Goal: Task Accomplishment & Management: Complete application form

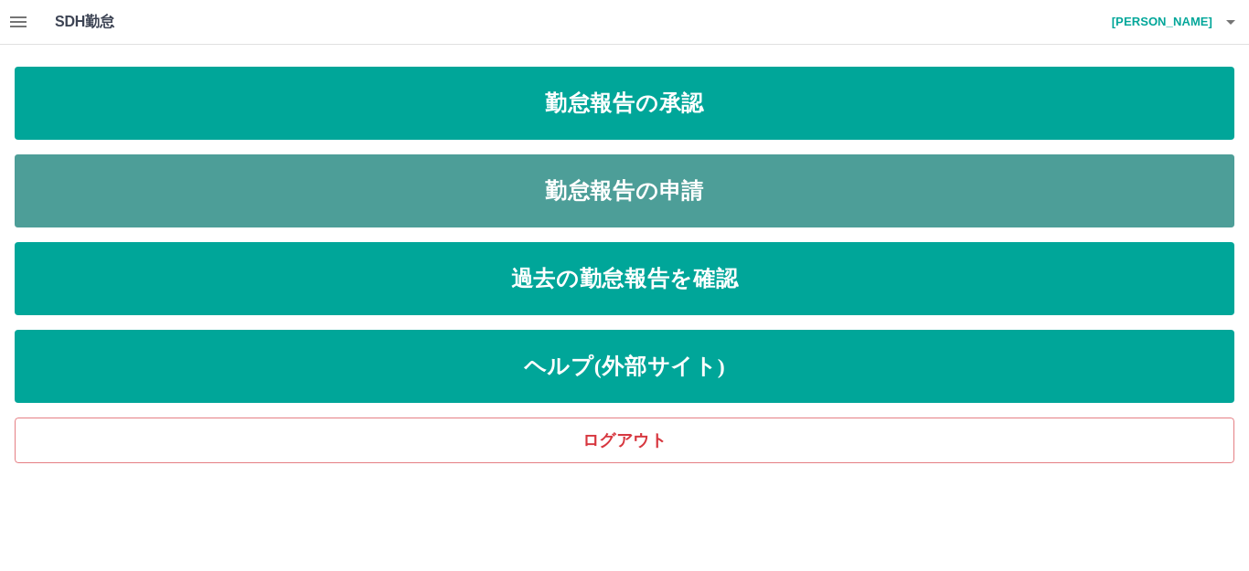
drag, startPoint x: 720, startPoint y: 197, endPoint x: 685, endPoint y: 205, distance: 36.4
click at [720, 197] on link "勤怠報告の申請" at bounding box center [624, 190] width 1219 height 73
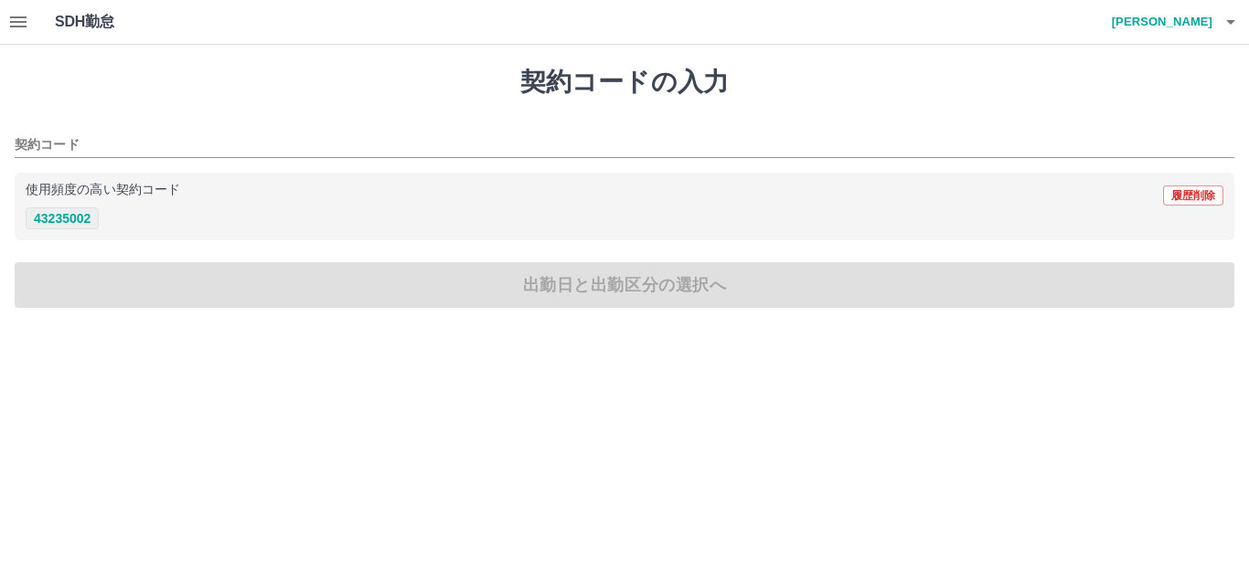
click at [61, 216] on button "43235002" at bounding box center [62, 218] width 73 height 22
type input "********"
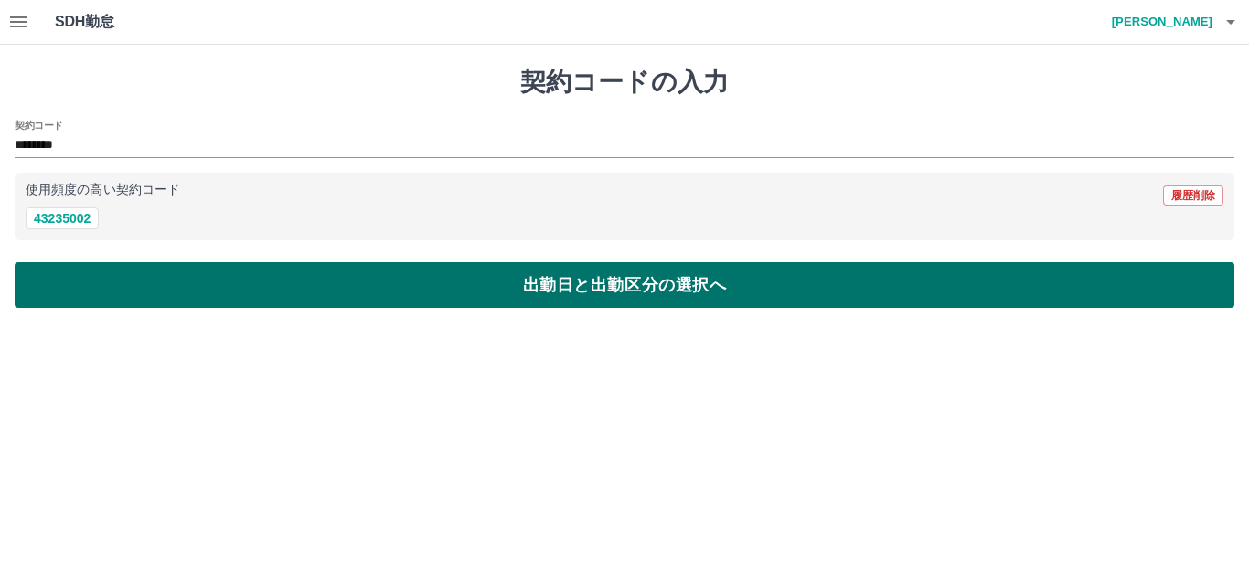
click at [144, 282] on button "出勤日と出勤区分の選択へ" at bounding box center [624, 285] width 1219 height 46
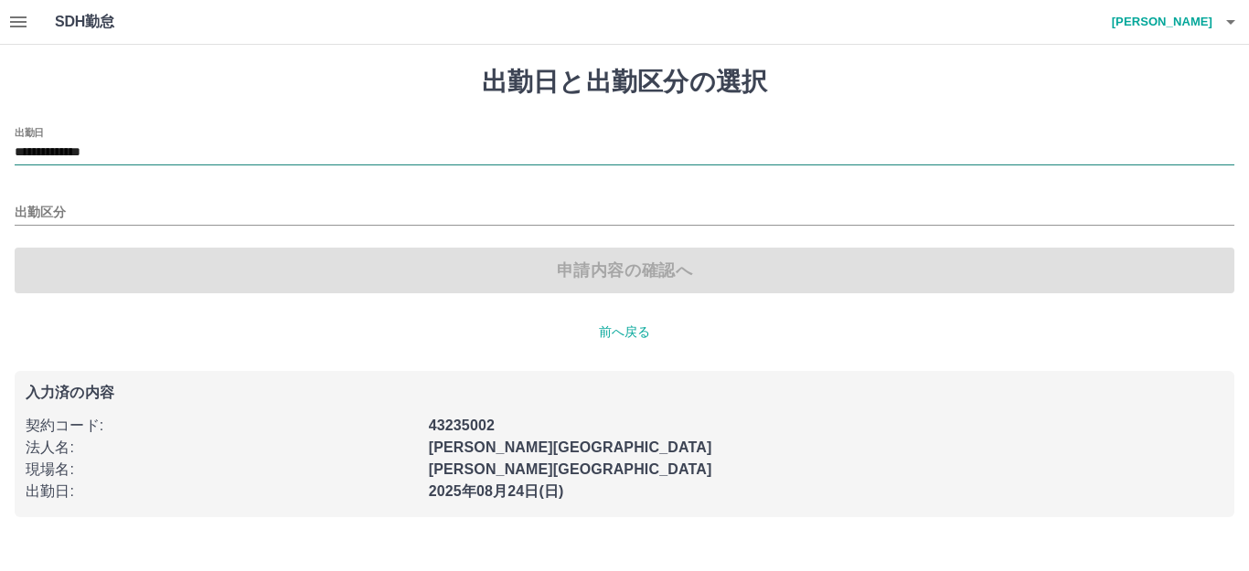
click at [94, 151] on input "**********" at bounding box center [624, 153] width 1219 height 23
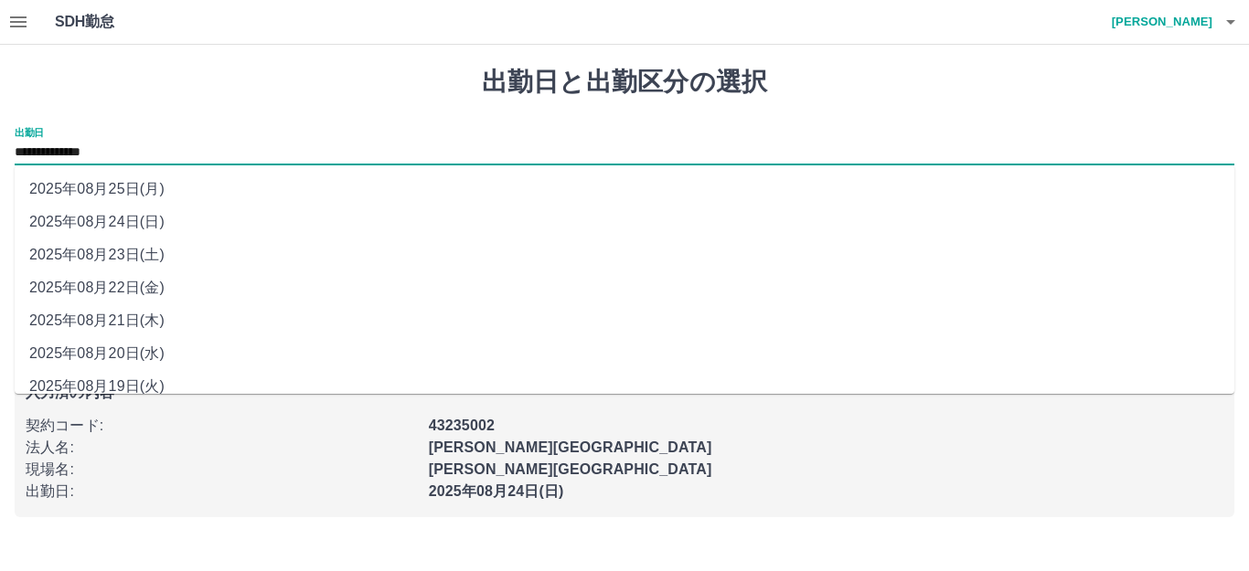
click at [122, 250] on li "2025年08月23日(土)" at bounding box center [624, 255] width 1219 height 33
type input "**********"
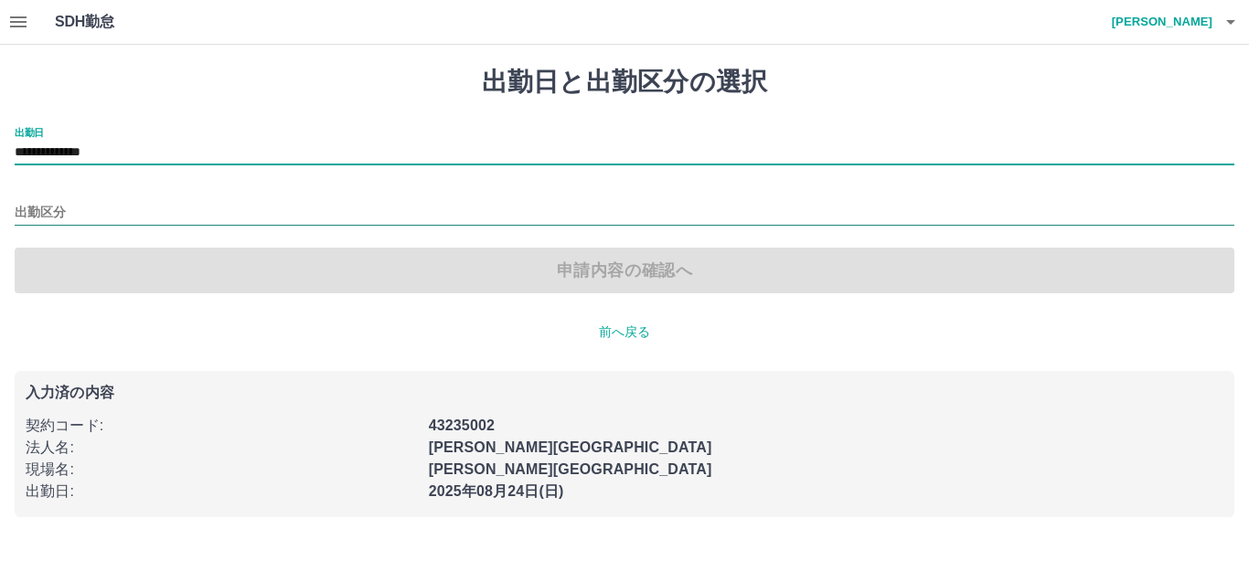
click at [88, 202] on input "出勤区分" at bounding box center [624, 213] width 1219 height 23
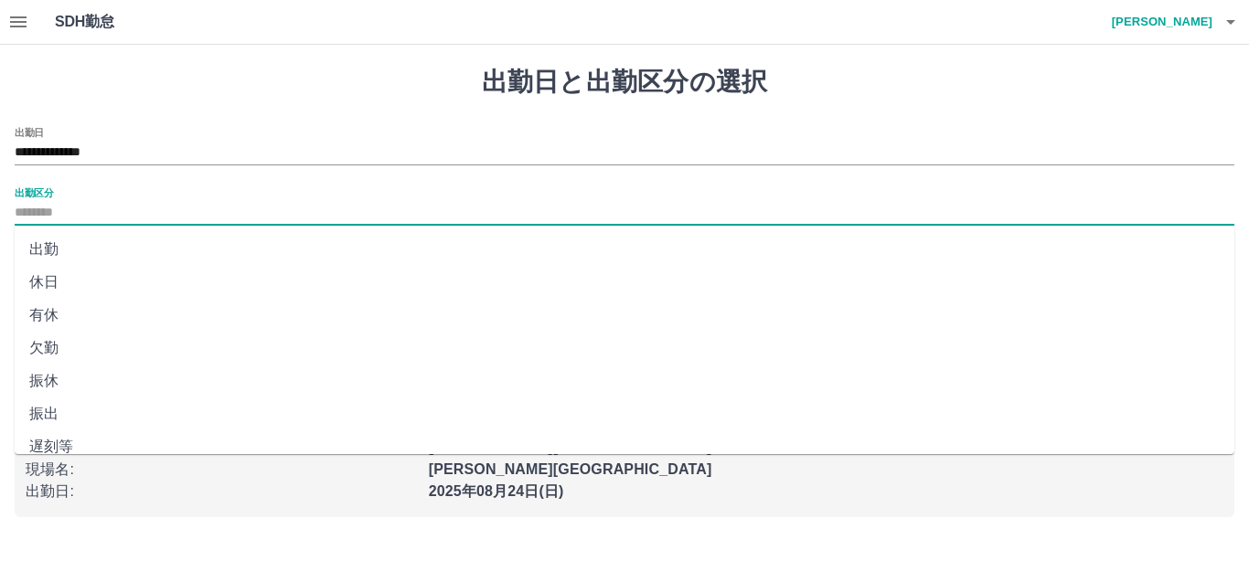
click at [79, 249] on li "出勤" at bounding box center [624, 249] width 1219 height 33
type input "**"
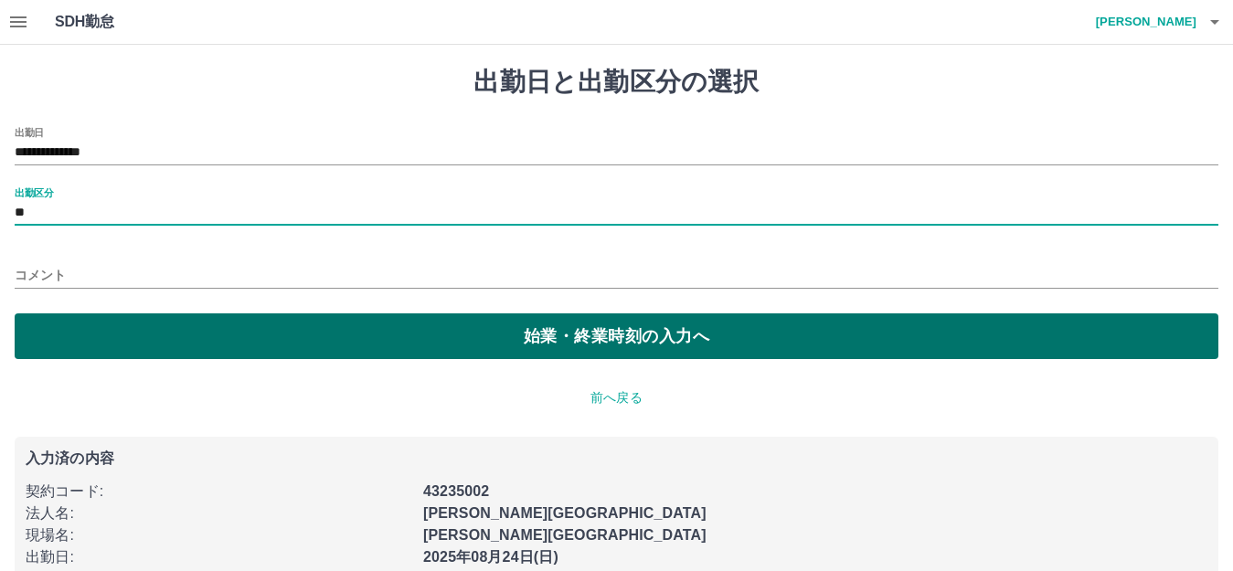
click at [153, 330] on button "始業・終業時刻の入力へ" at bounding box center [617, 337] width 1204 height 46
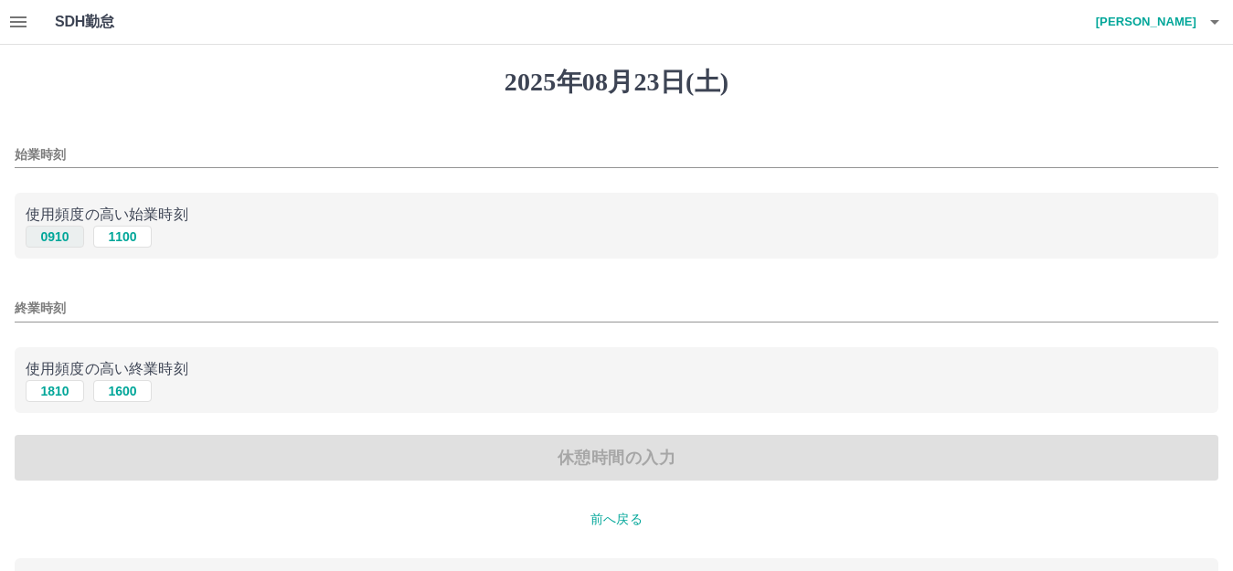
click at [67, 246] on button "0910" at bounding box center [55, 237] width 59 height 22
type input "****"
click at [61, 398] on button "1810" at bounding box center [55, 391] width 59 height 22
type input "****"
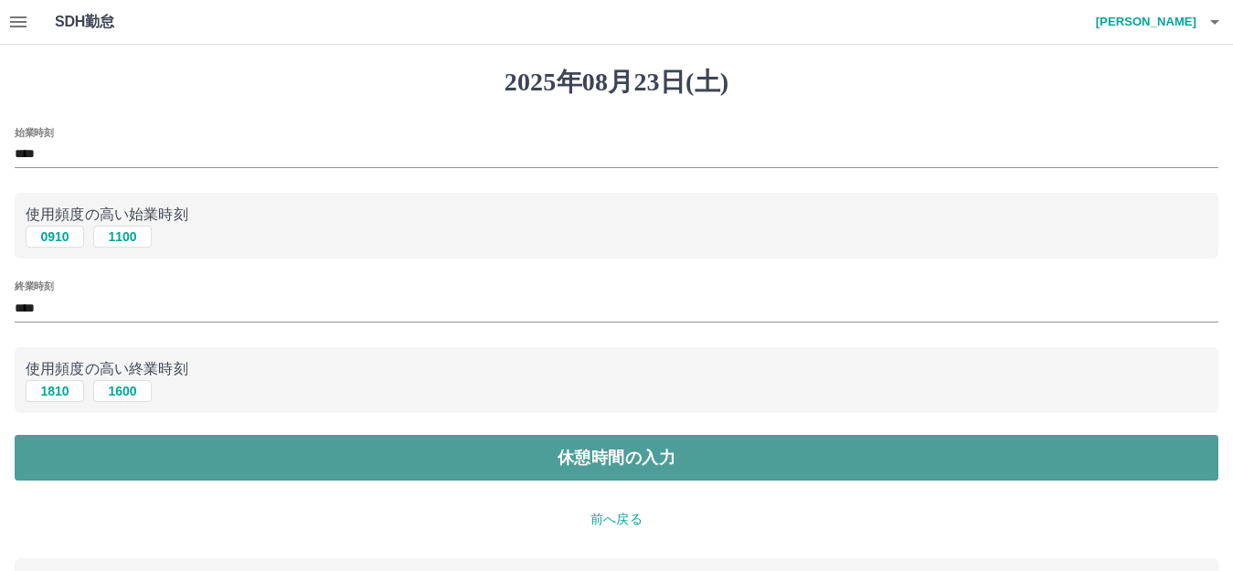
click at [90, 449] on button "休憩時間の入力" at bounding box center [617, 458] width 1204 height 46
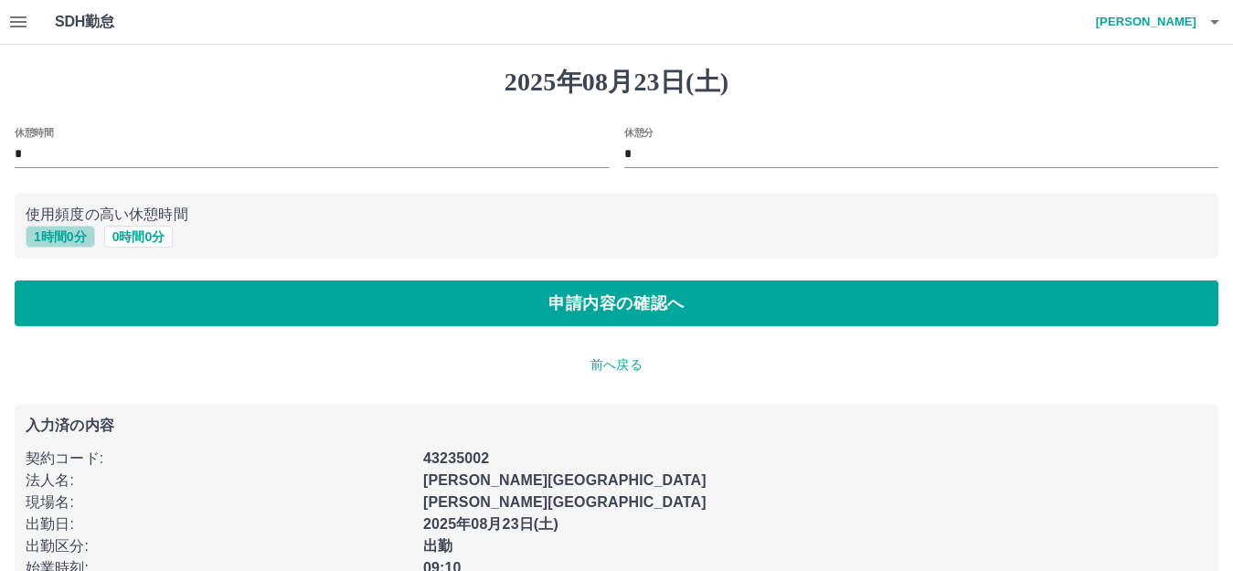
click at [63, 243] on button "1 時間 0 分" at bounding box center [60, 237] width 69 height 22
type input "*"
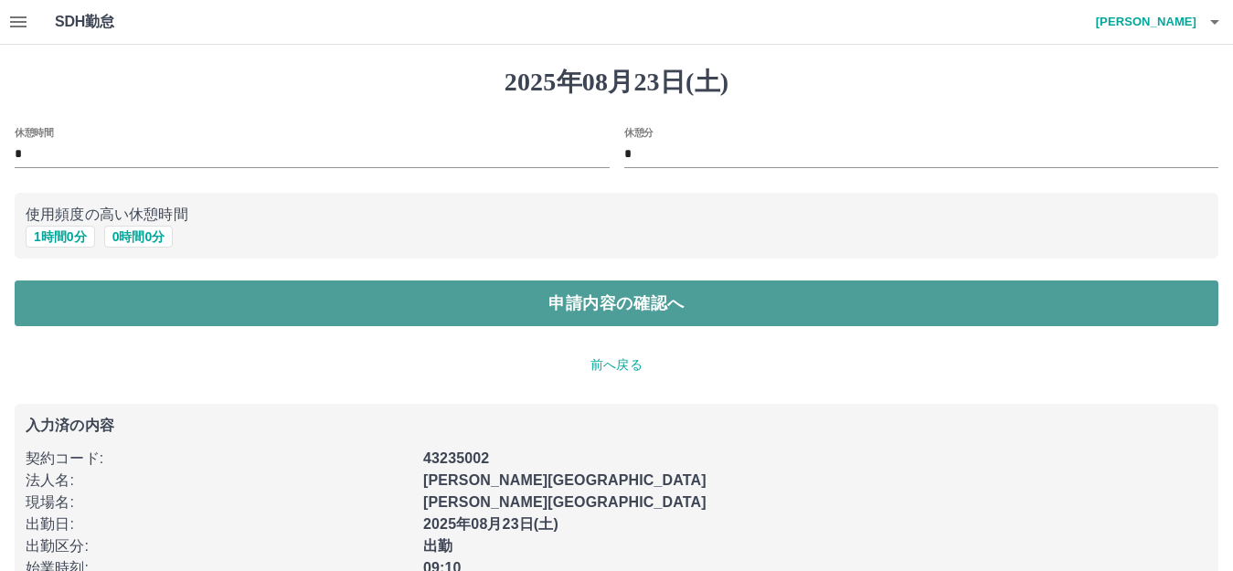
click at [118, 311] on button "申請内容の確認へ" at bounding box center [617, 304] width 1204 height 46
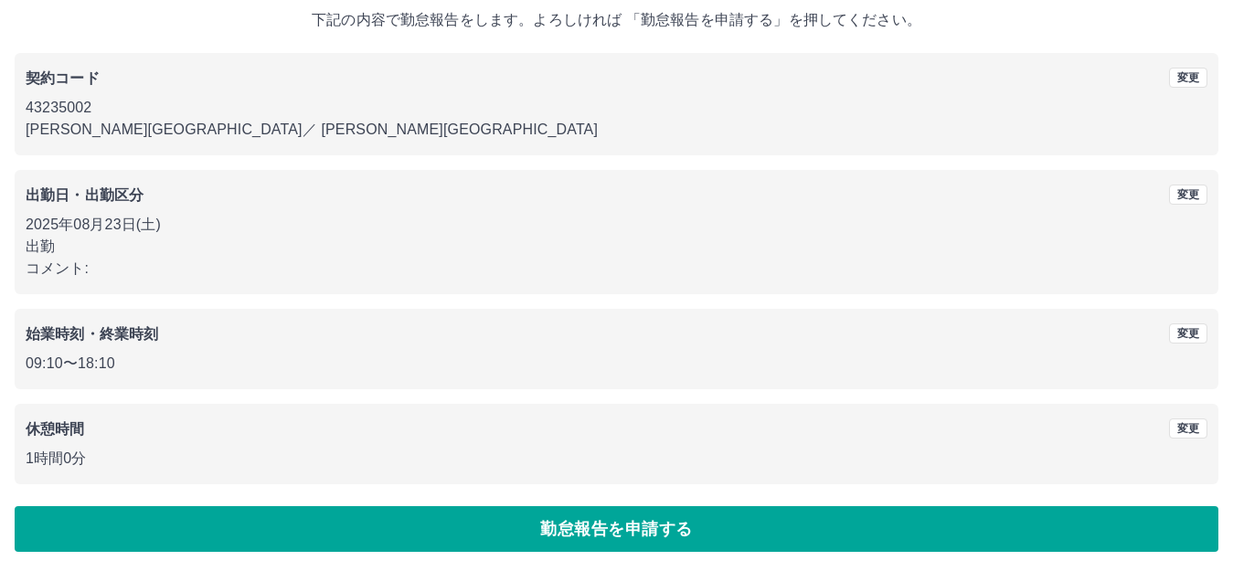
scroll to position [113, 0]
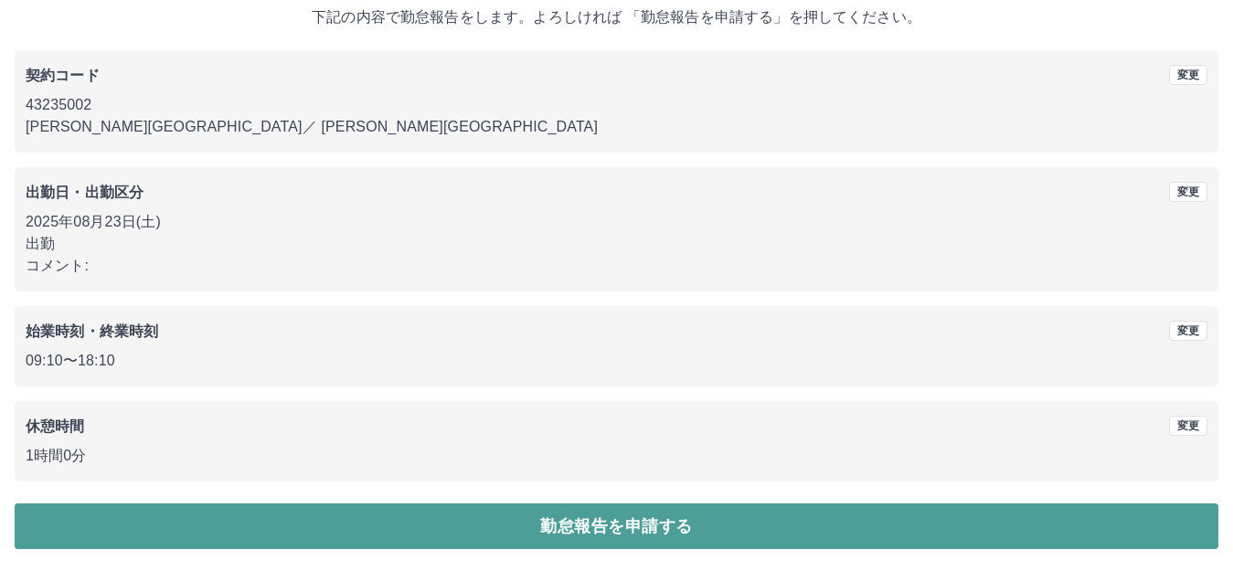
click at [509, 528] on button "勤怠報告を申請する" at bounding box center [617, 527] width 1204 height 46
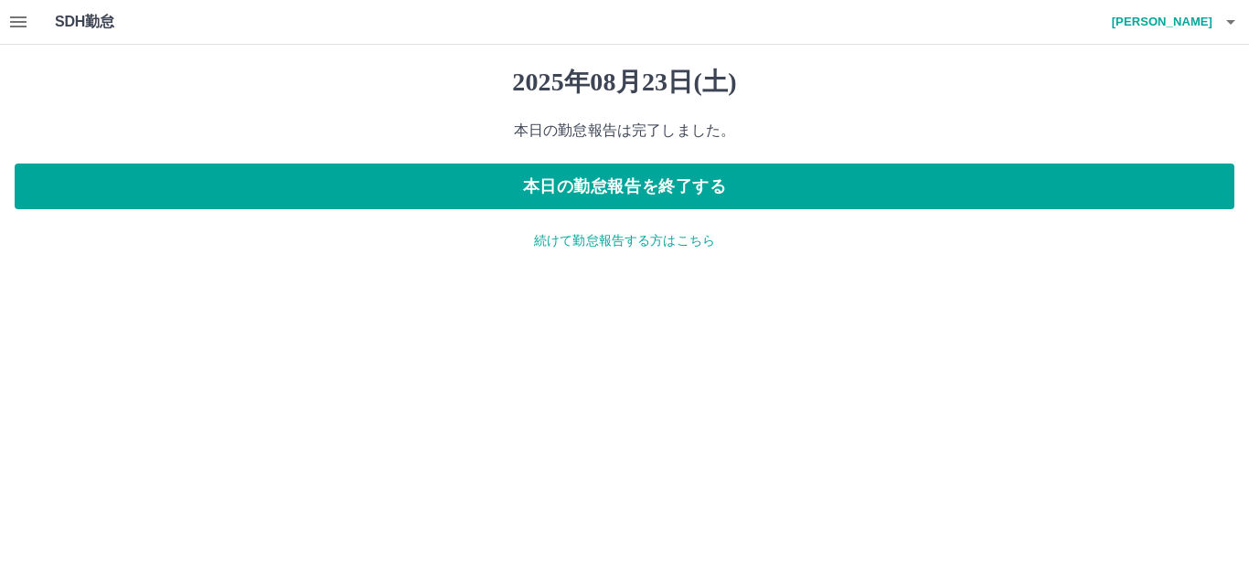
click at [563, 246] on p "続けて勤怠報告する方はこちら" at bounding box center [624, 240] width 1219 height 19
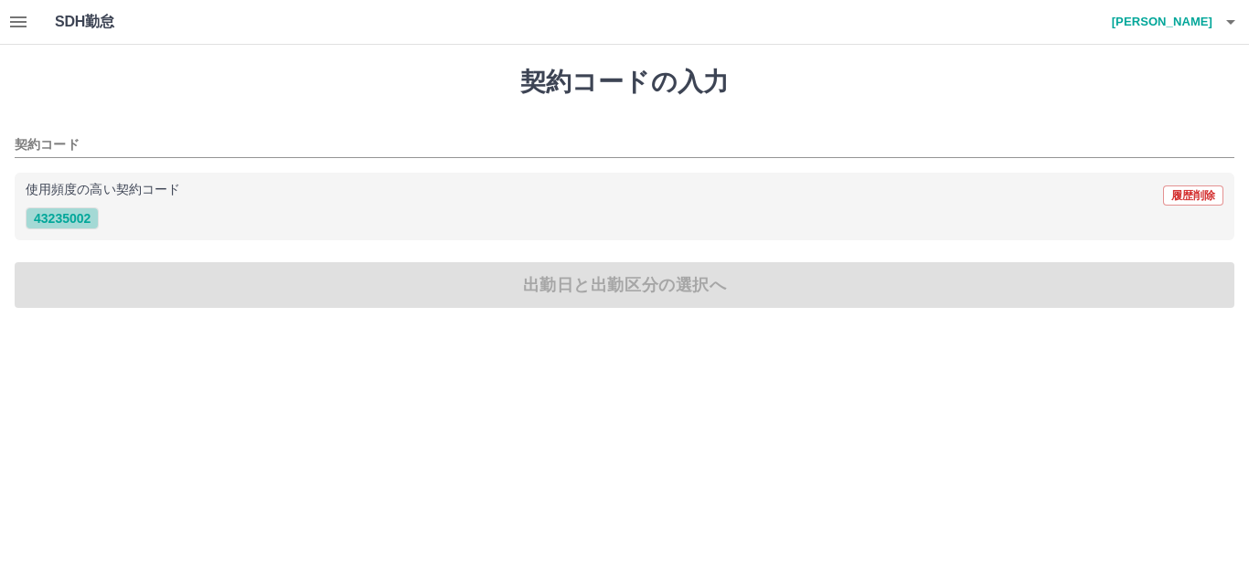
click at [85, 216] on button "43235002" at bounding box center [62, 218] width 73 height 22
type input "********"
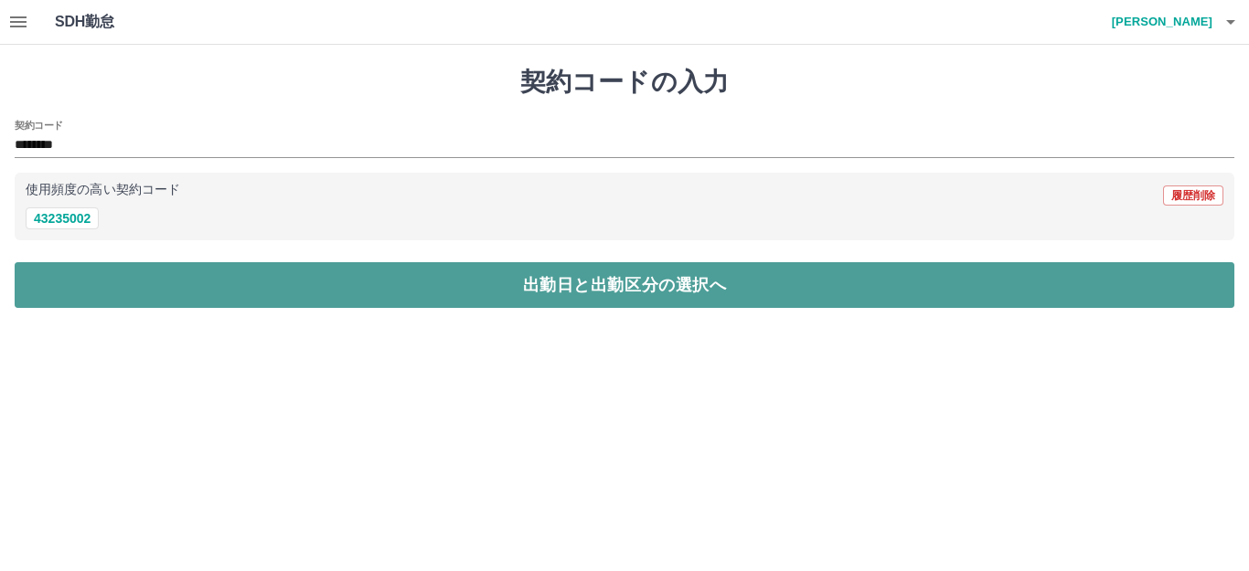
click at [130, 287] on button "出勤日と出勤区分の選択へ" at bounding box center [624, 285] width 1219 height 46
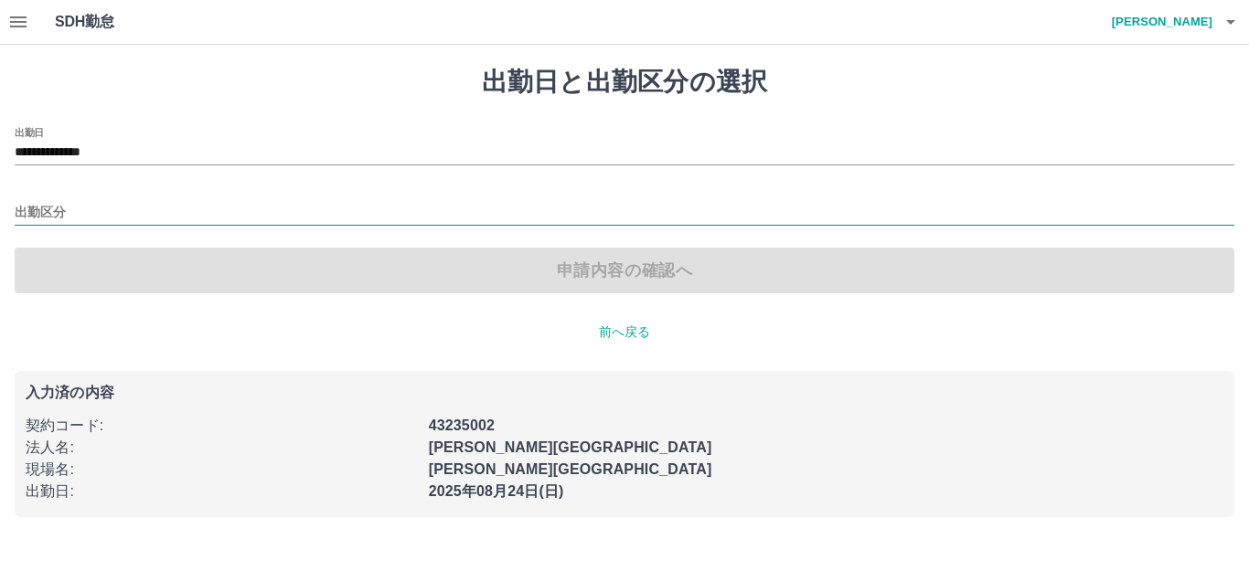
click at [88, 203] on input "出勤区分" at bounding box center [624, 213] width 1219 height 23
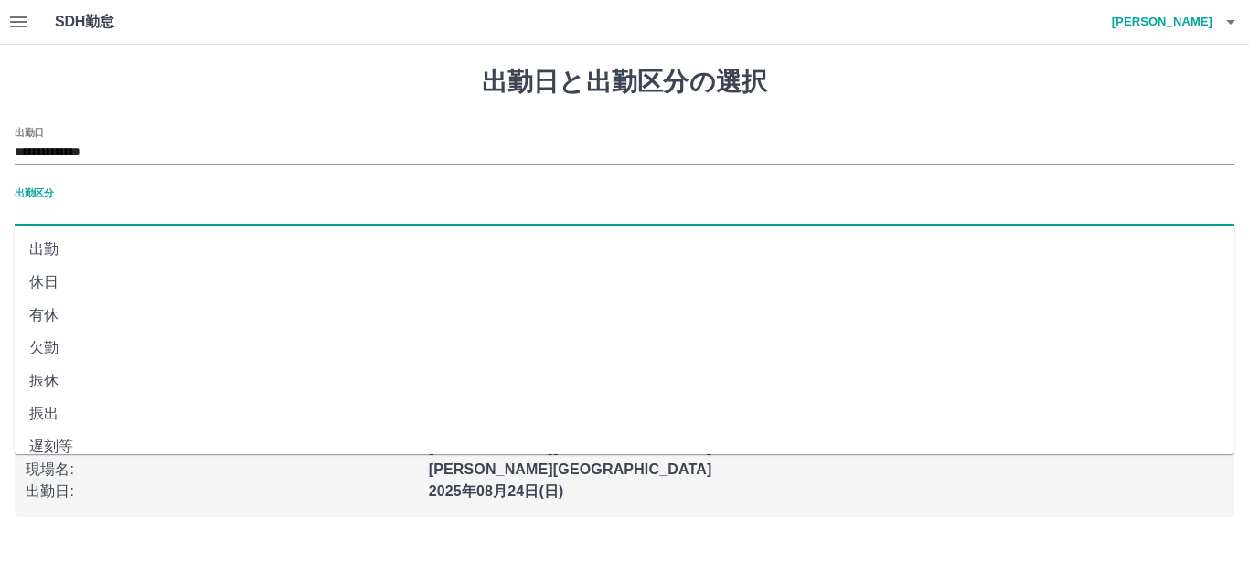
click at [69, 253] on li "出勤" at bounding box center [624, 249] width 1219 height 33
type input "**"
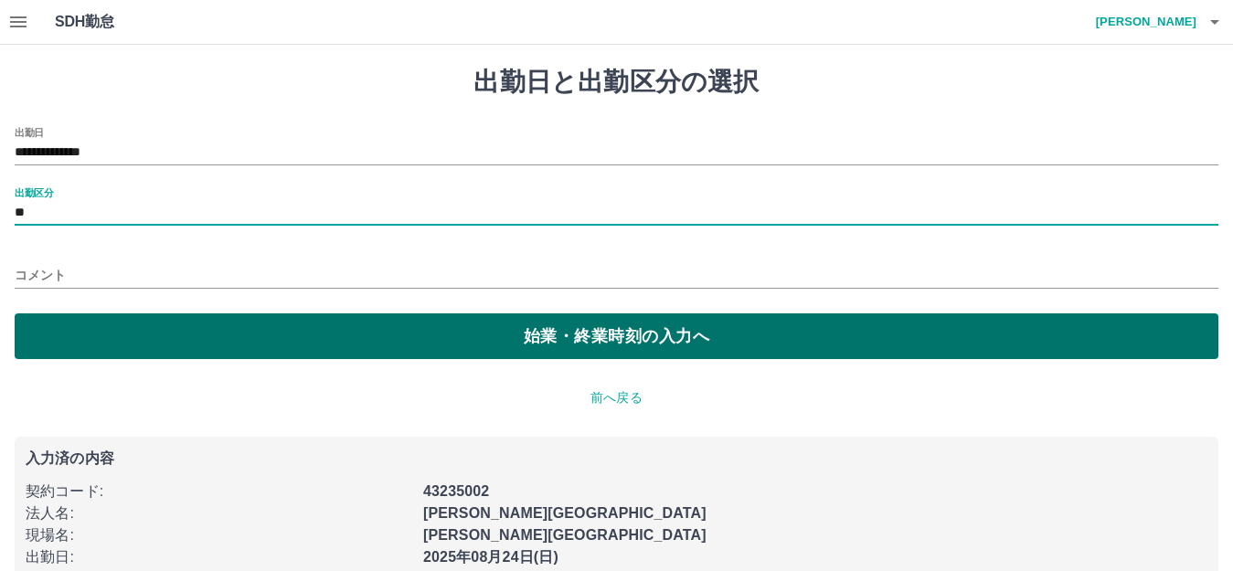
click at [151, 332] on button "始業・終業時刻の入力へ" at bounding box center [617, 337] width 1204 height 46
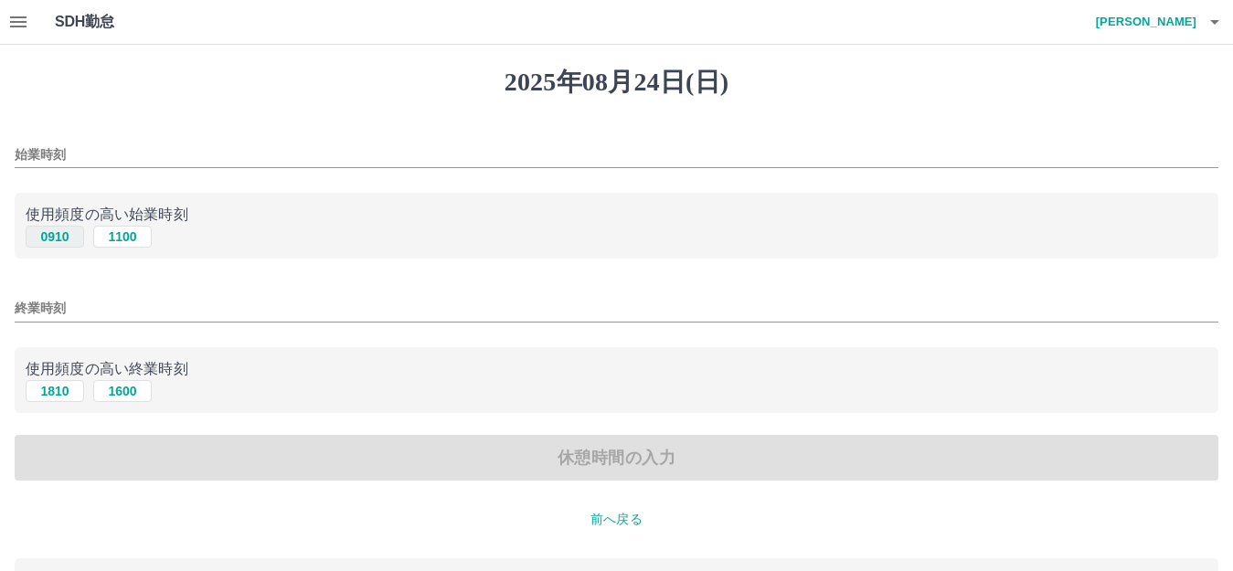
click at [63, 244] on button "0910" at bounding box center [55, 237] width 59 height 22
type input "****"
drag, startPoint x: 62, startPoint y: 389, endPoint x: 65, endPoint y: 405, distance: 15.8
click at [62, 390] on button "1810" at bounding box center [55, 391] width 59 height 22
type input "****"
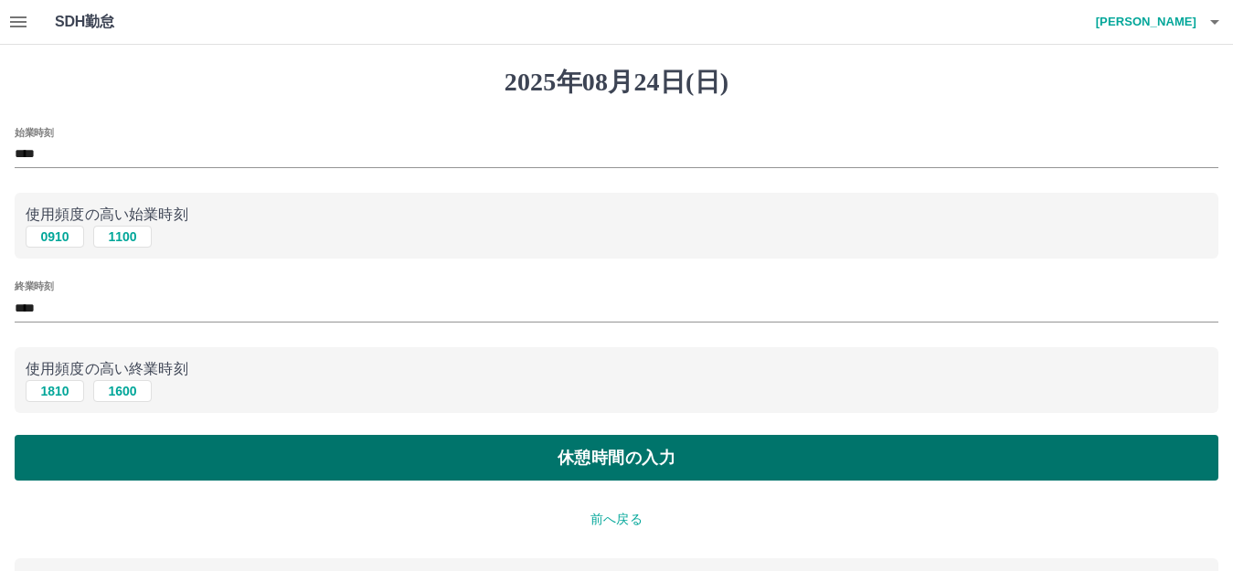
click at [69, 441] on button "休憩時間の入力" at bounding box center [617, 458] width 1204 height 46
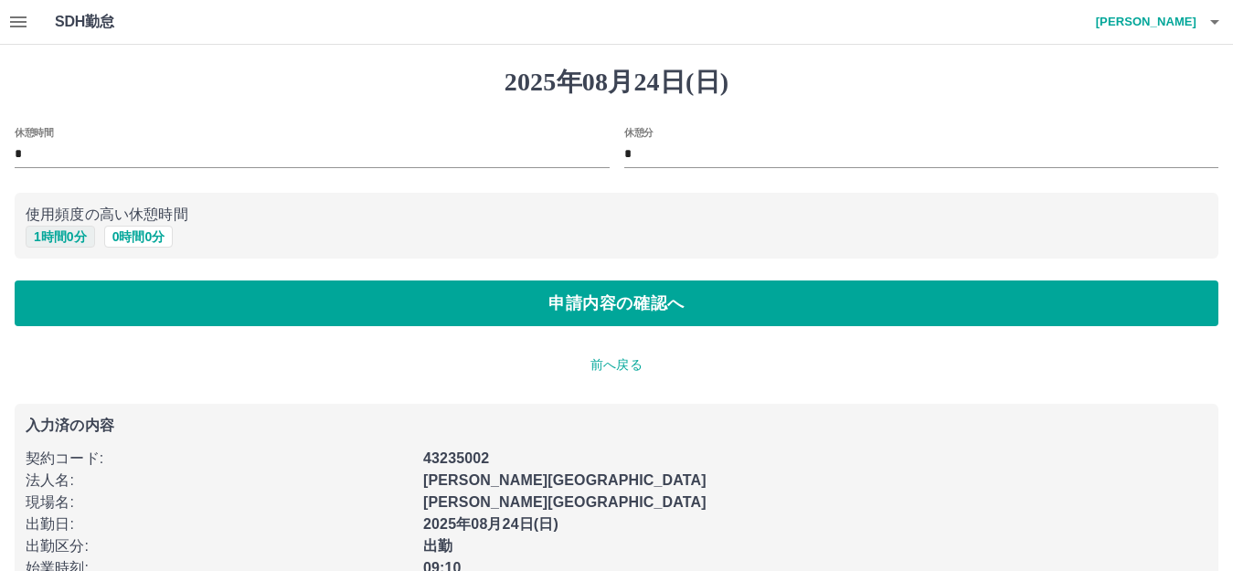
drag, startPoint x: 62, startPoint y: 229, endPoint x: 66, endPoint y: 239, distance: 10.7
click at [63, 231] on button "1 時間 0 分" at bounding box center [60, 237] width 69 height 22
type input "*"
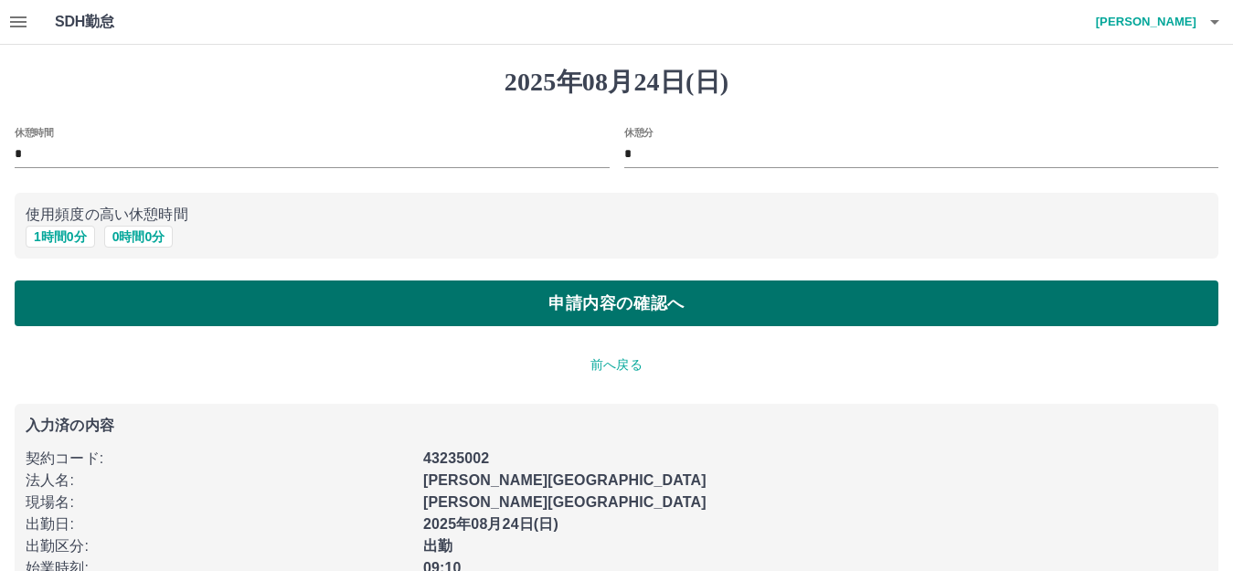
click at [73, 308] on button "申請内容の確認へ" at bounding box center [617, 304] width 1204 height 46
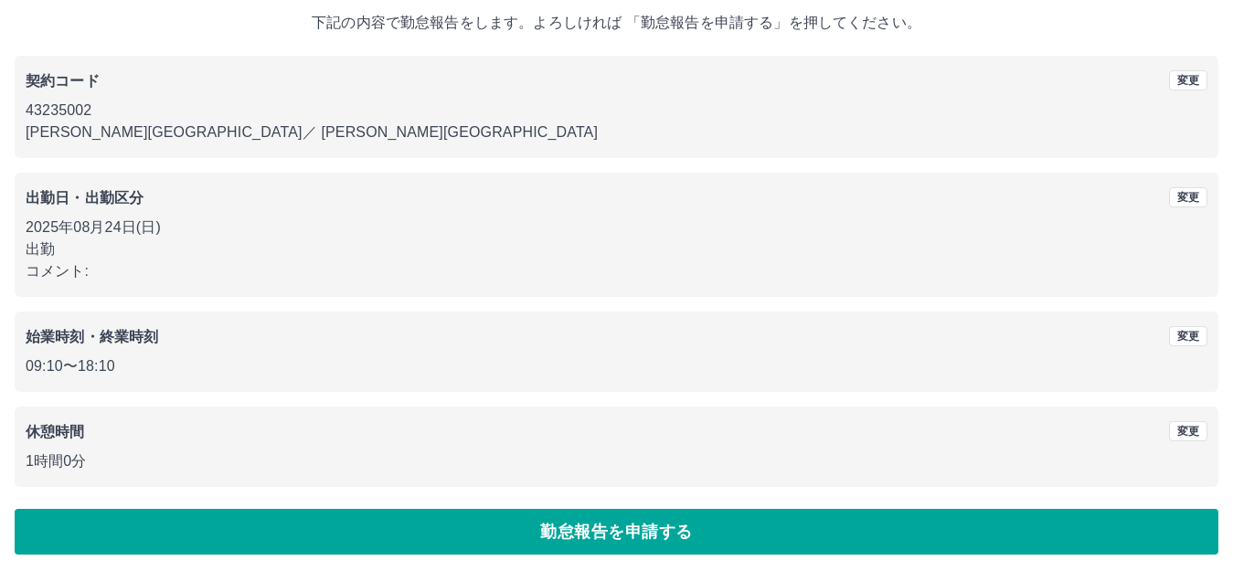
scroll to position [113, 0]
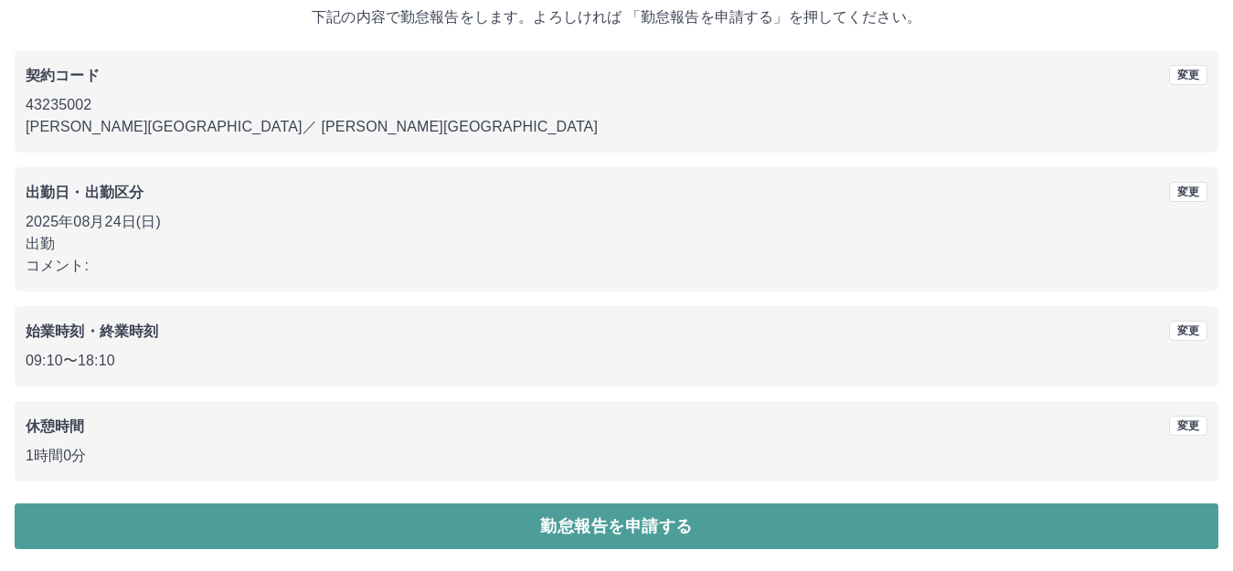
click at [516, 522] on button "勤怠報告を申請する" at bounding box center [617, 527] width 1204 height 46
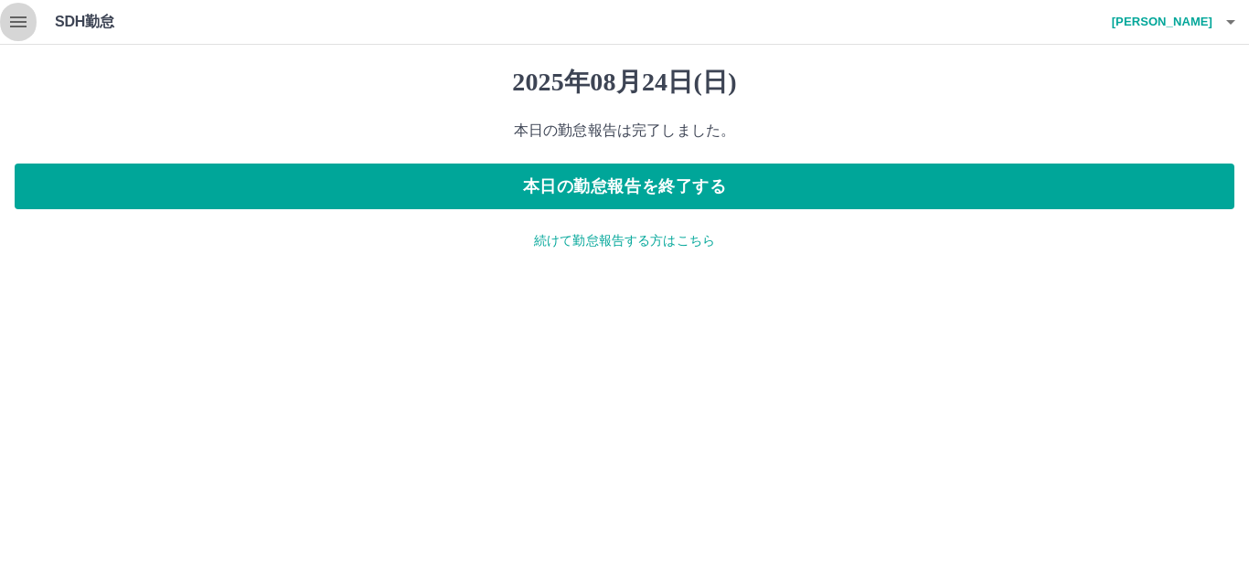
click at [27, 21] on icon "button" at bounding box center [18, 21] width 16 height 11
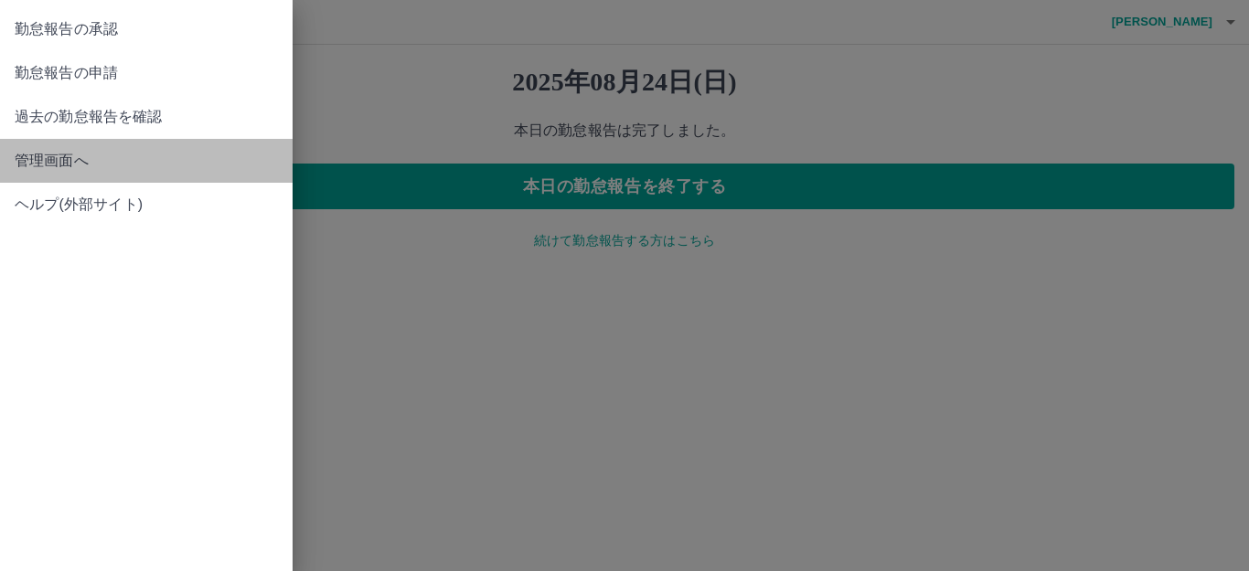
click at [89, 162] on span "管理画面へ" at bounding box center [146, 161] width 263 height 22
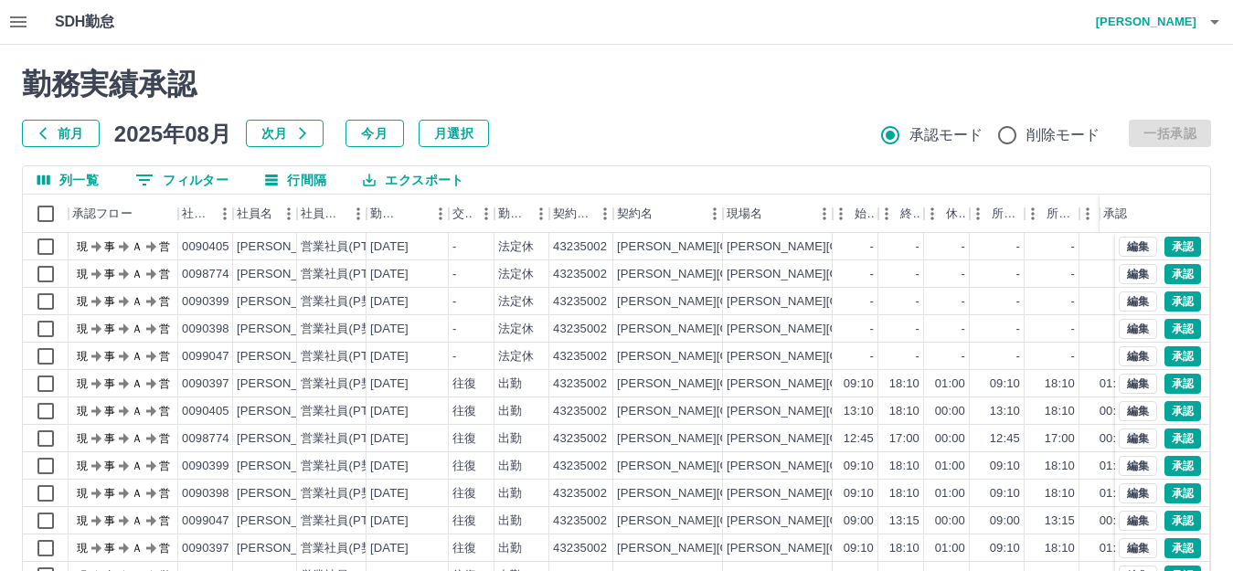
click at [21, 18] on icon "button" at bounding box center [18, 21] width 16 height 11
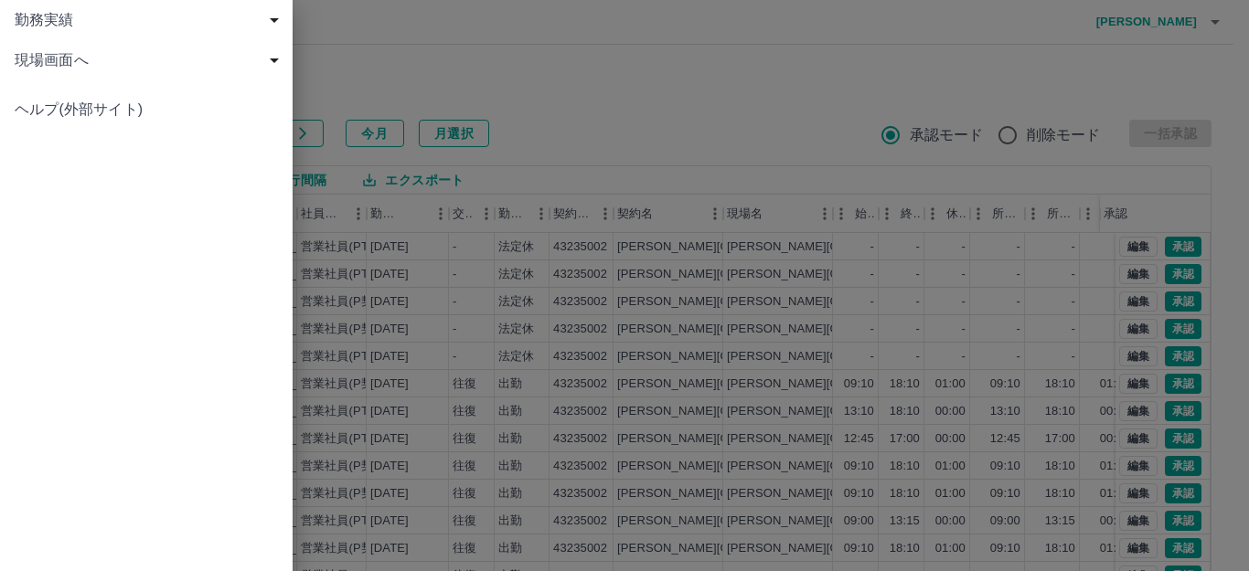
click at [36, 69] on span "現場画面へ" at bounding box center [150, 60] width 271 height 22
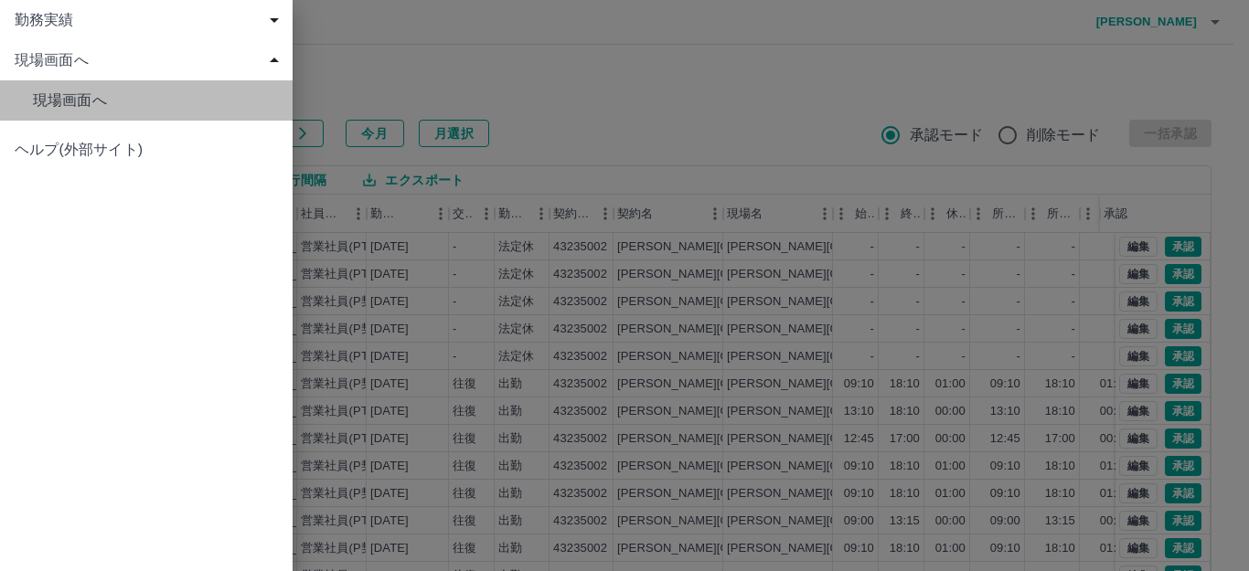
click at [87, 105] on span "現場画面へ" at bounding box center [155, 101] width 245 height 22
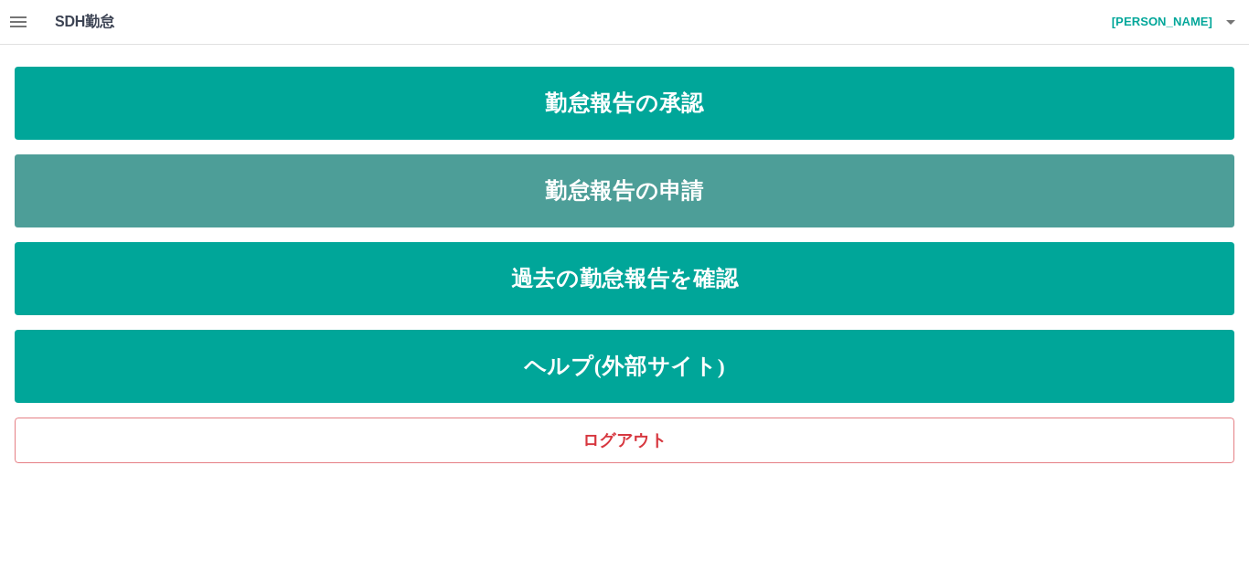
click at [346, 196] on link "勤怠報告の申請" at bounding box center [624, 190] width 1219 height 73
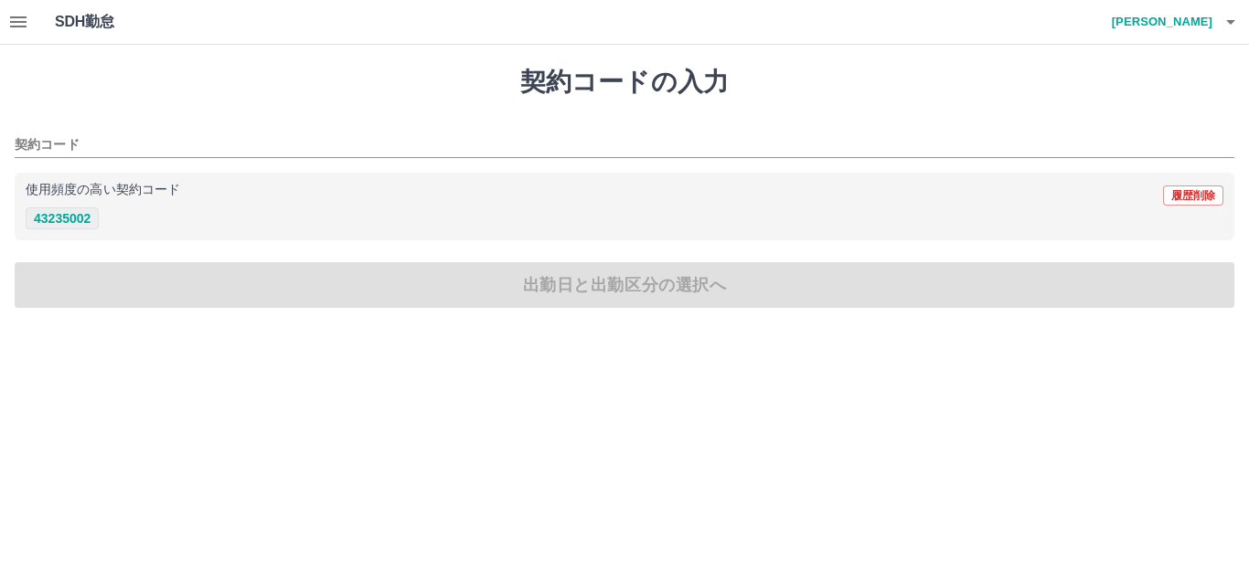
click at [68, 219] on button "43235002" at bounding box center [62, 218] width 73 height 22
type input "********"
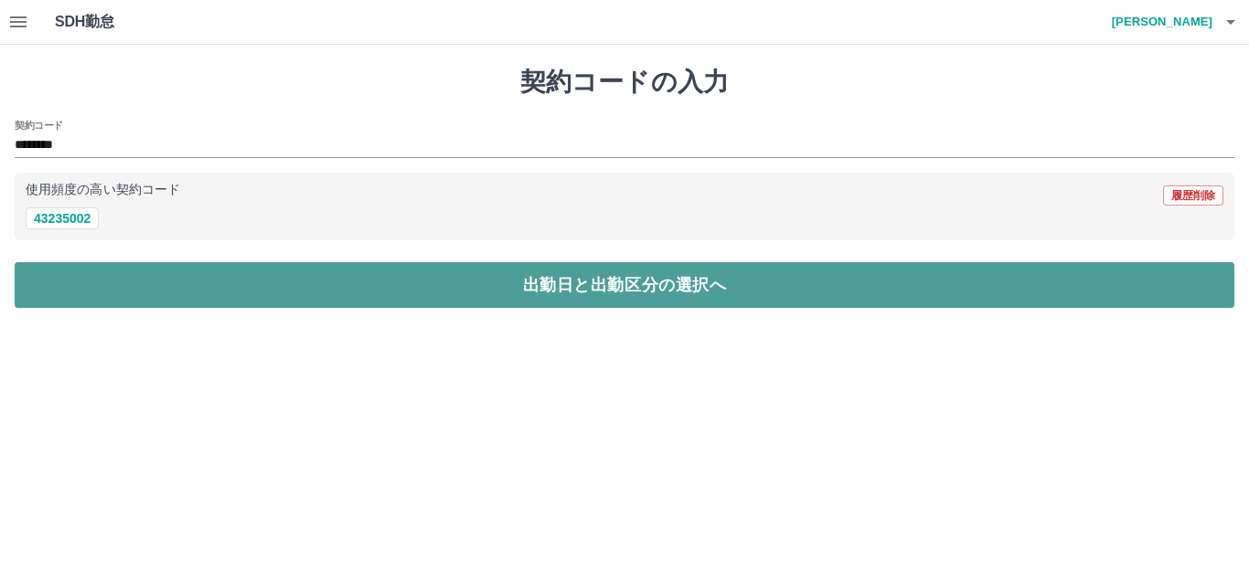
click at [147, 284] on button "出勤日と出勤区分の選択へ" at bounding box center [624, 285] width 1219 height 46
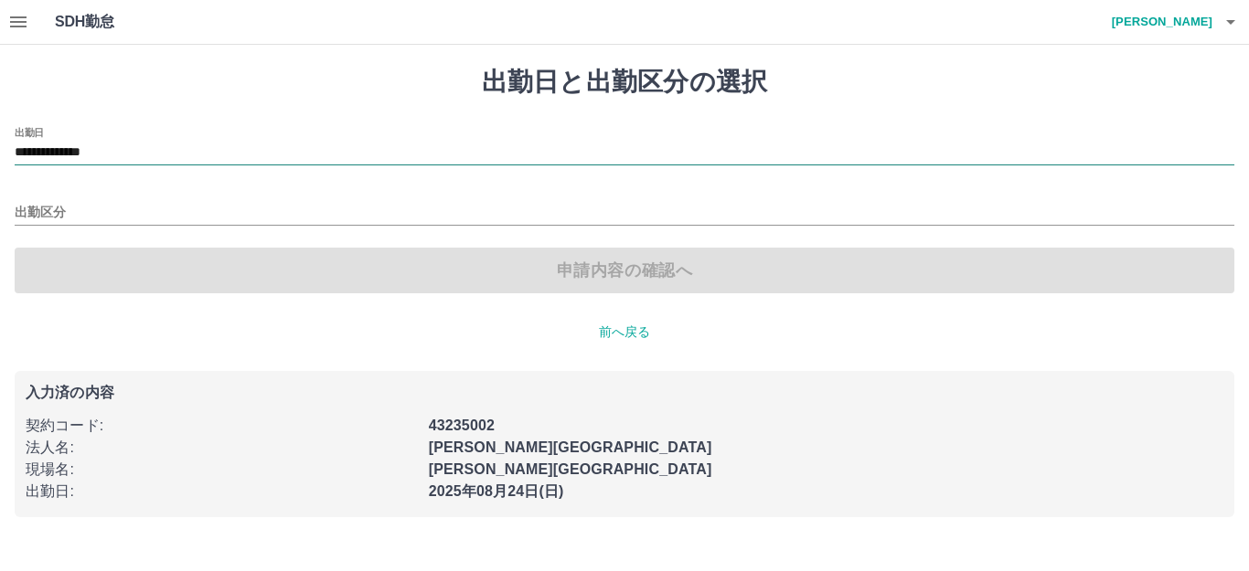
click at [81, 158] on input "**********" at bounding box center [624, 153] width 1219 height 23
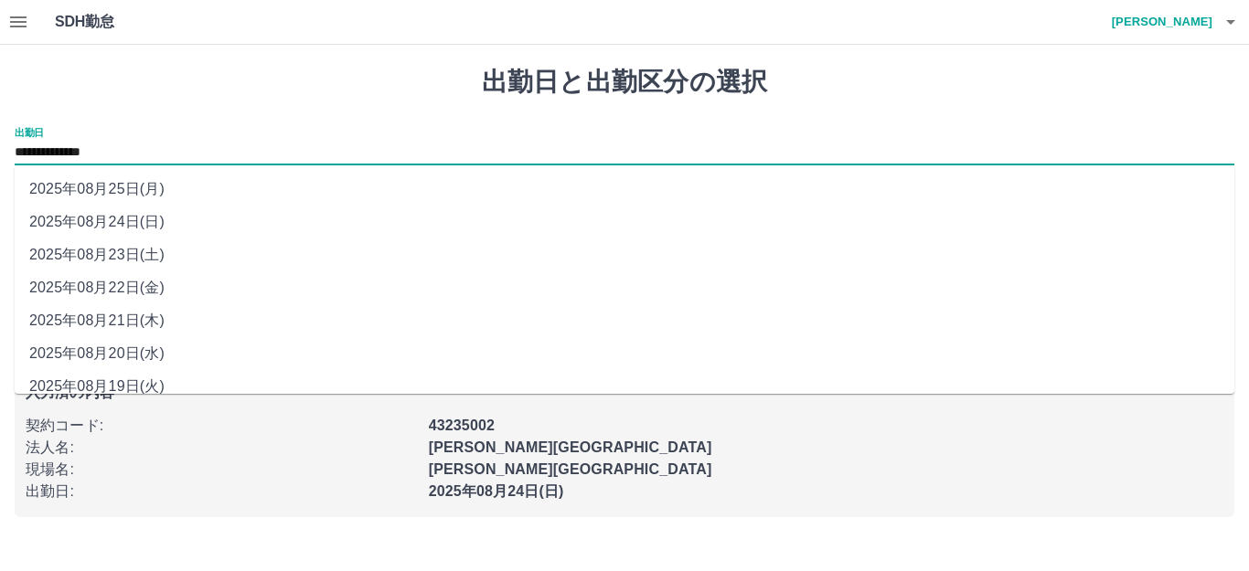
click at [102, 189] on li "2025年08月25日(月)" at bounding box center [624, 189] width 1219 height 33
type input "**********"
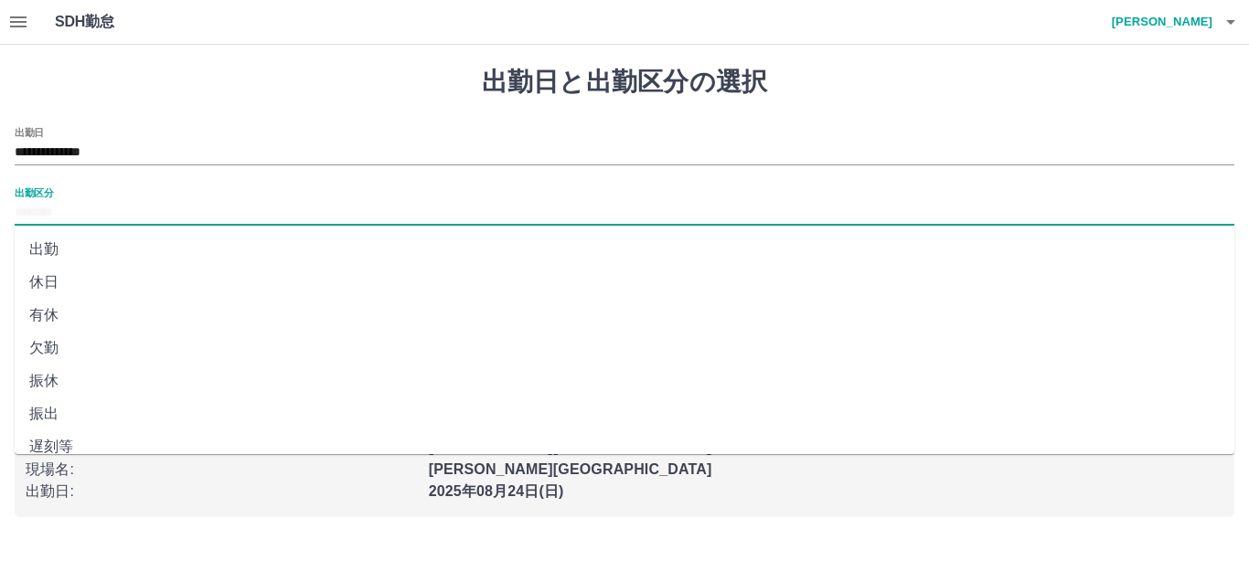
click at [112, 219] on input "出勤区分" at bounding box center [624, 213] width 1219 height 23
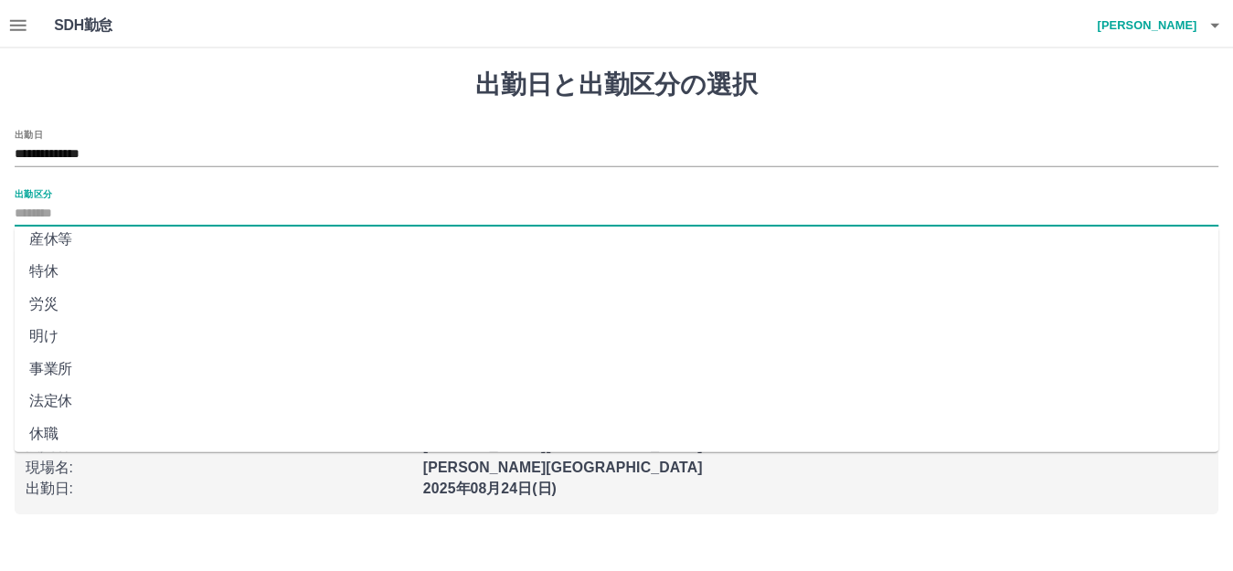
scroll to position [378, 0]
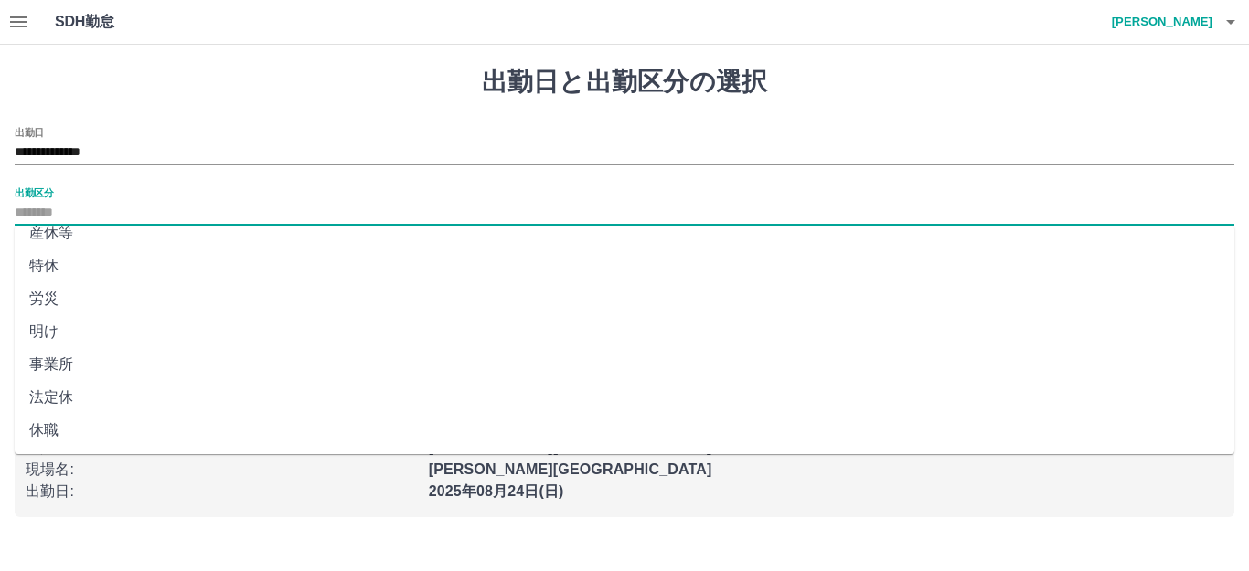
click at [72, 394] on li "法定休" at bounding box center [624, 397] width 1219 height 33
type input "***"
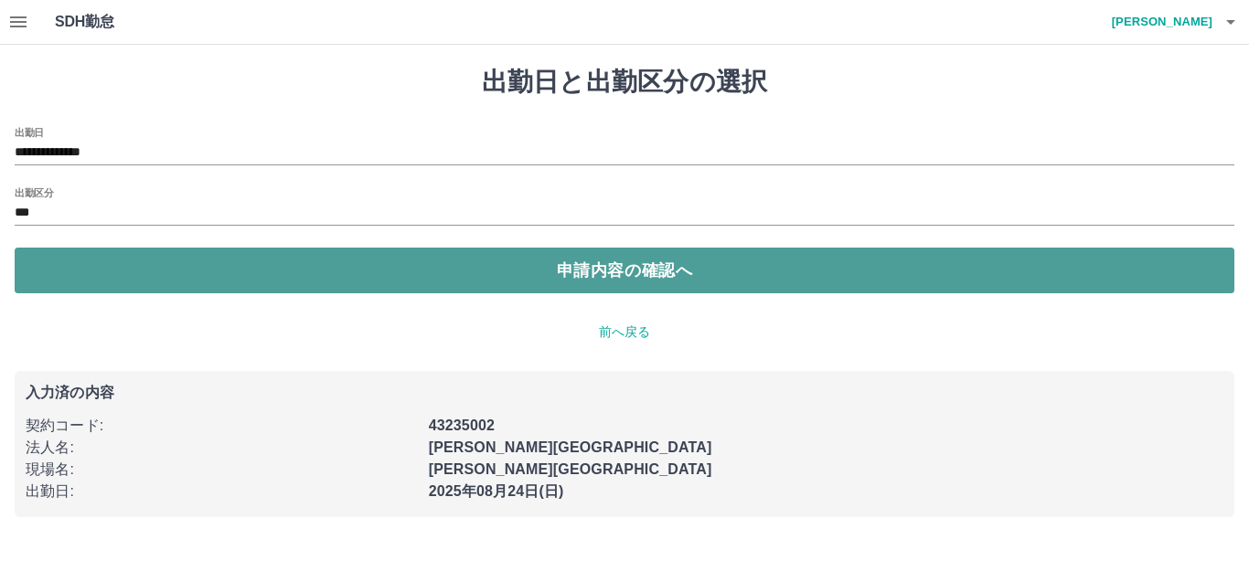
click at [388, 286] on button "申請内容の確認へ" at bounding box center [624, 271] width 1219 height 46
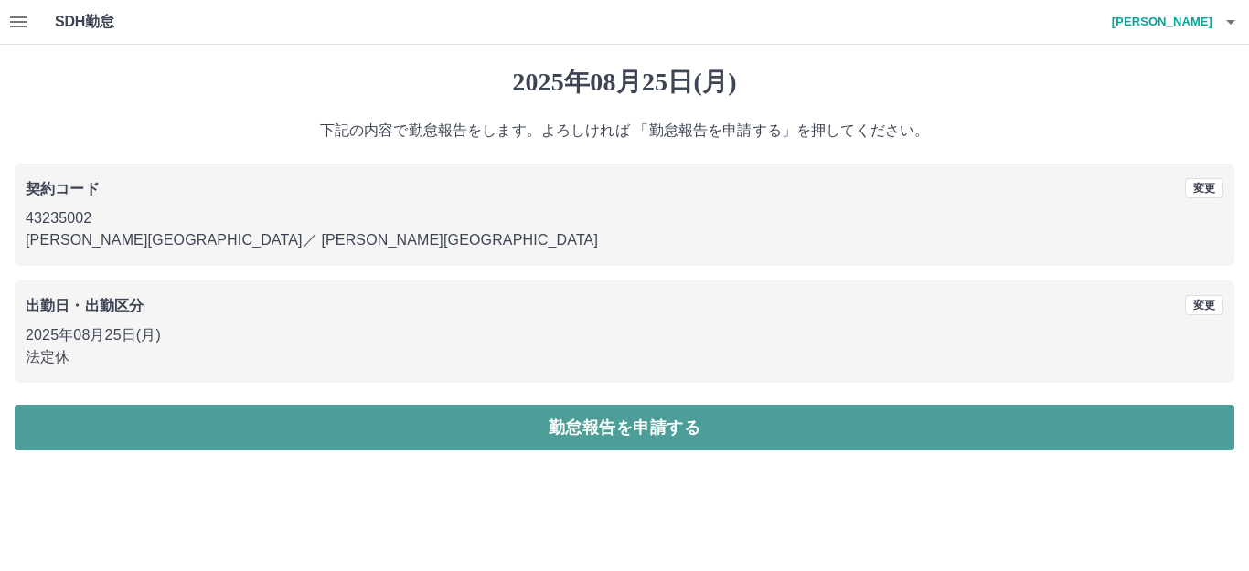
click at [694, 426] on button "勤怠報告を申請する" at bounding box center [624, 428] width 1219 height 46
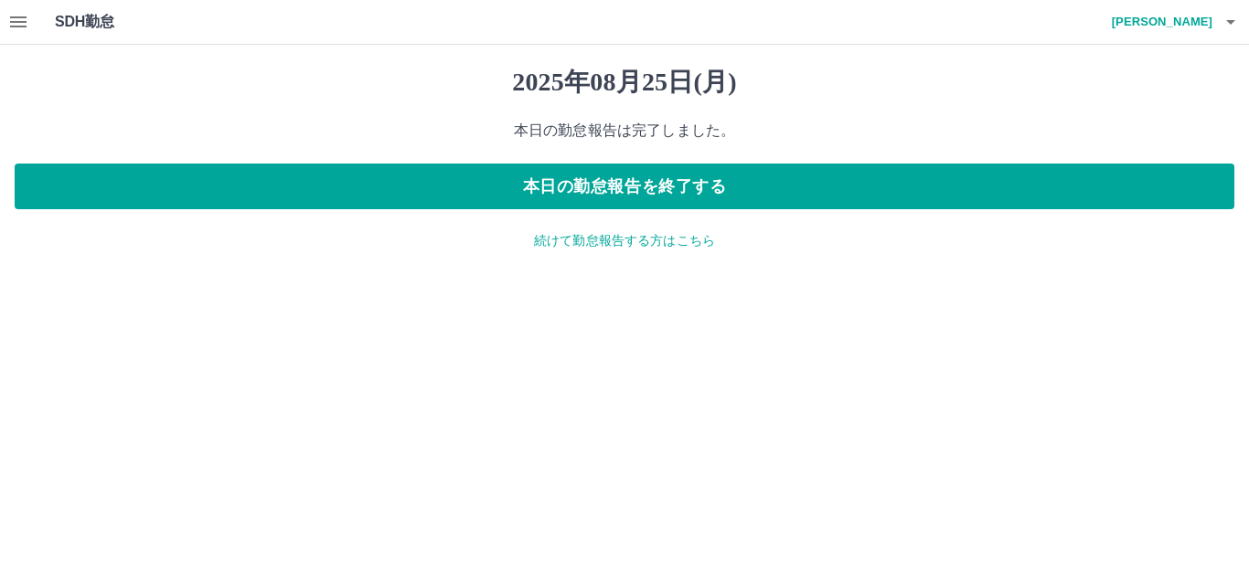
click at [29, 20] on button "button" at bounding box center [18, 22] width 37 height 44
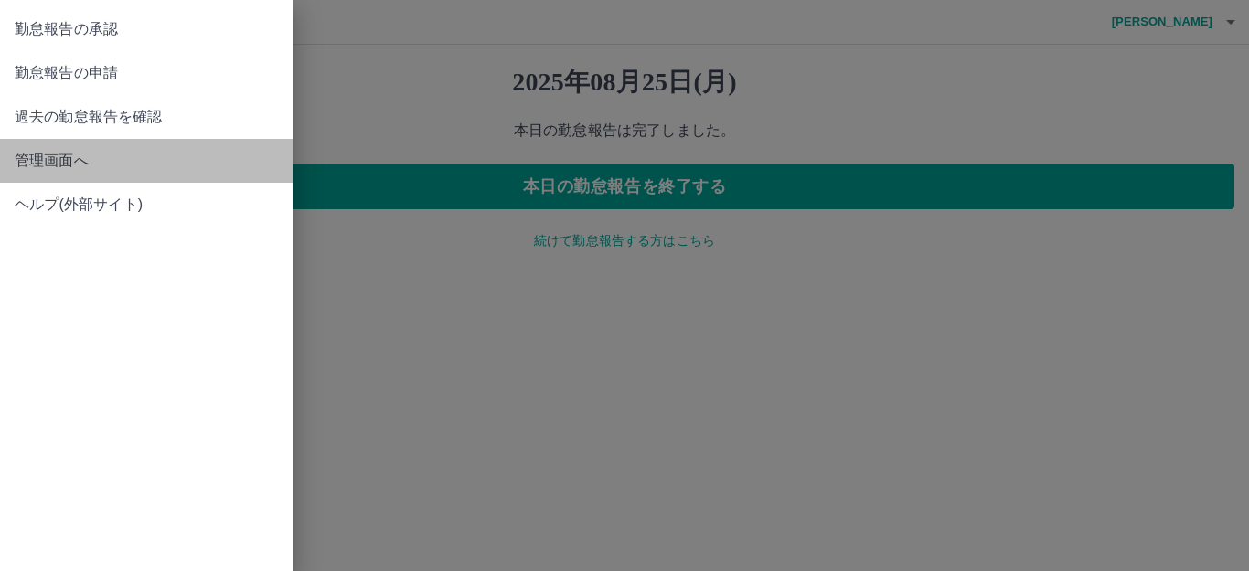
click at [80, 162] on span "管理画面へ" at bounding box center [146, 161] width 263 height 22
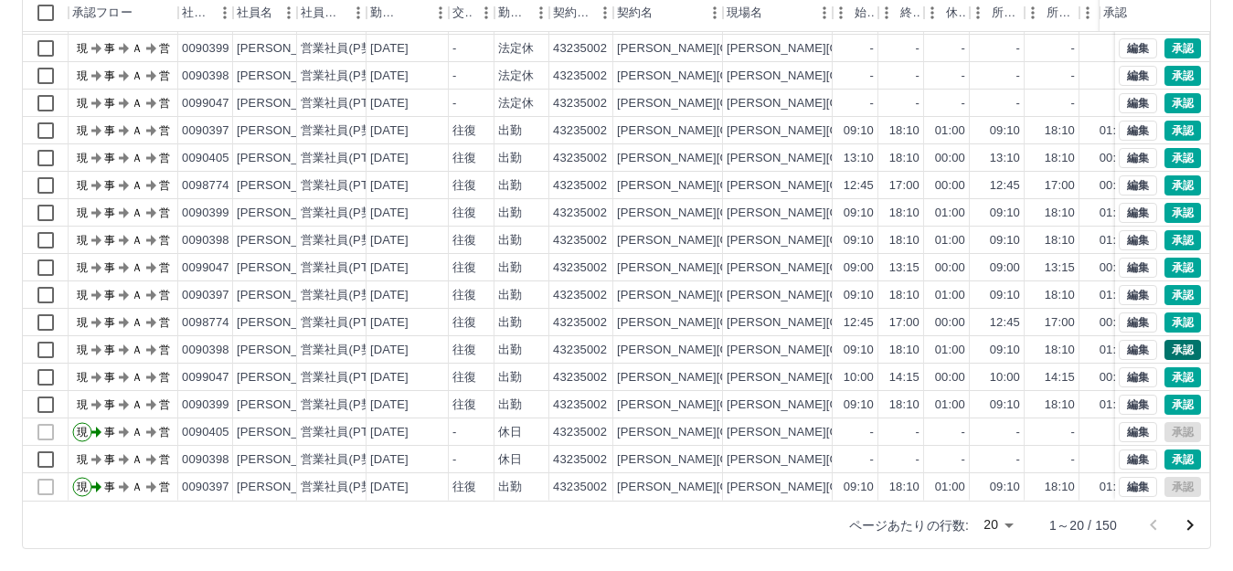
scroll to position [95, 0]
click at [1168, 450] on button "承認" at bounding box center [1183, 460] width 37 height 20
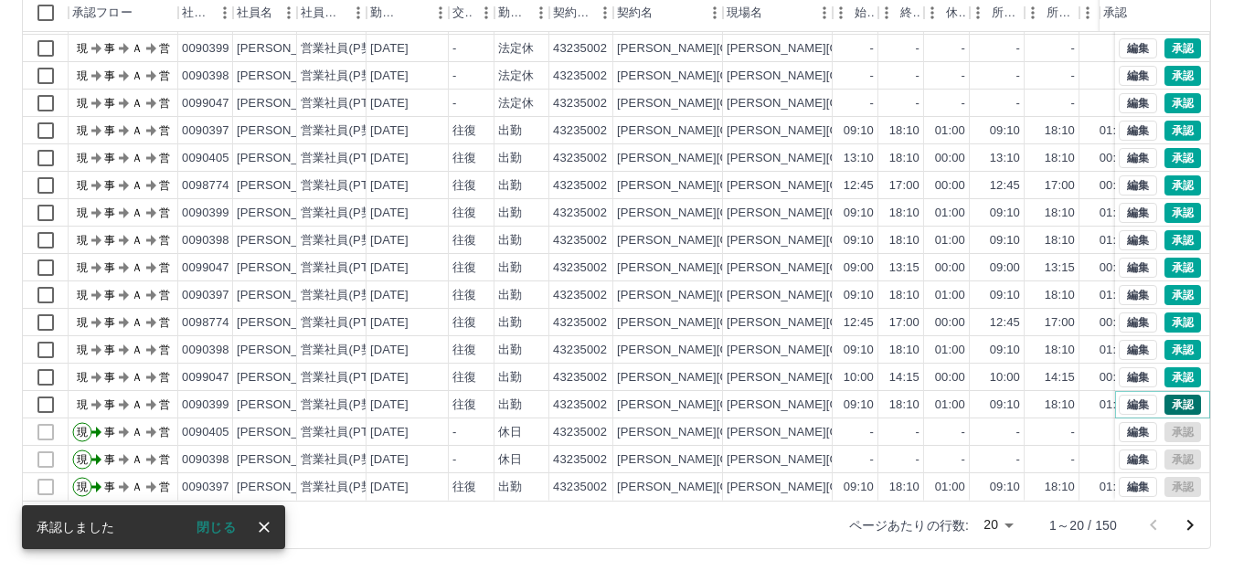
click at [1174, 395] on button "承認" at bounding box center [1183, 405] width 37 height 20
click at [1165, 367] on button "承認" at bounding box center [1183, 377] width 37 height 20
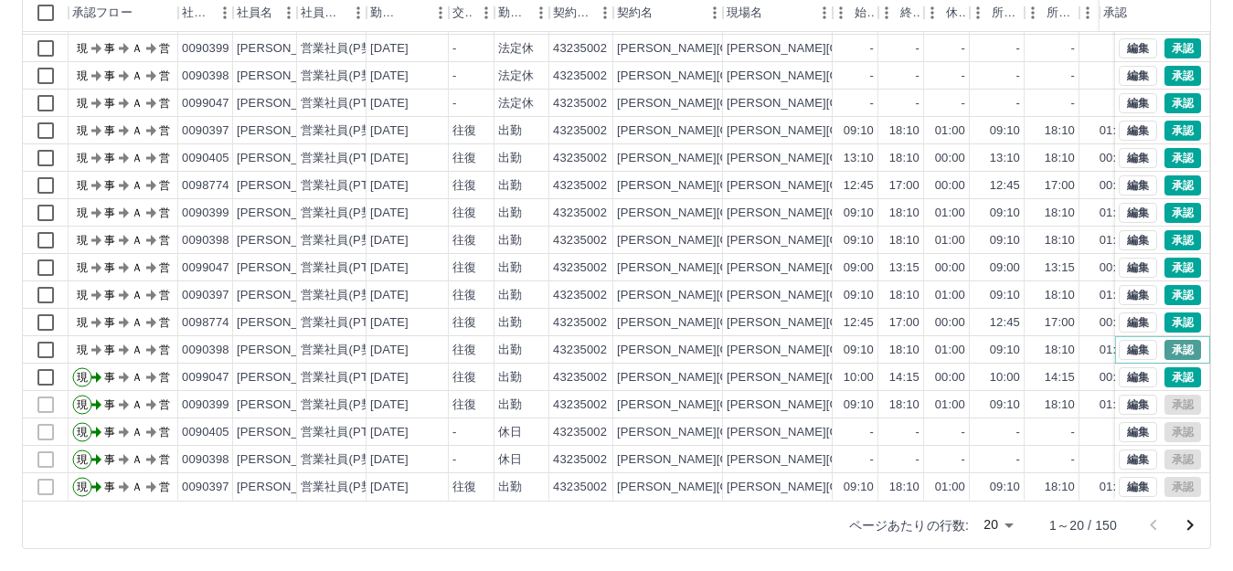
click at [1173, 340] on button "承認" at bounding box center [1183, 350] width 37 height 20
click at [1165, 313] on button "承認" at bounding box center [1183, 323] width 37 height 20
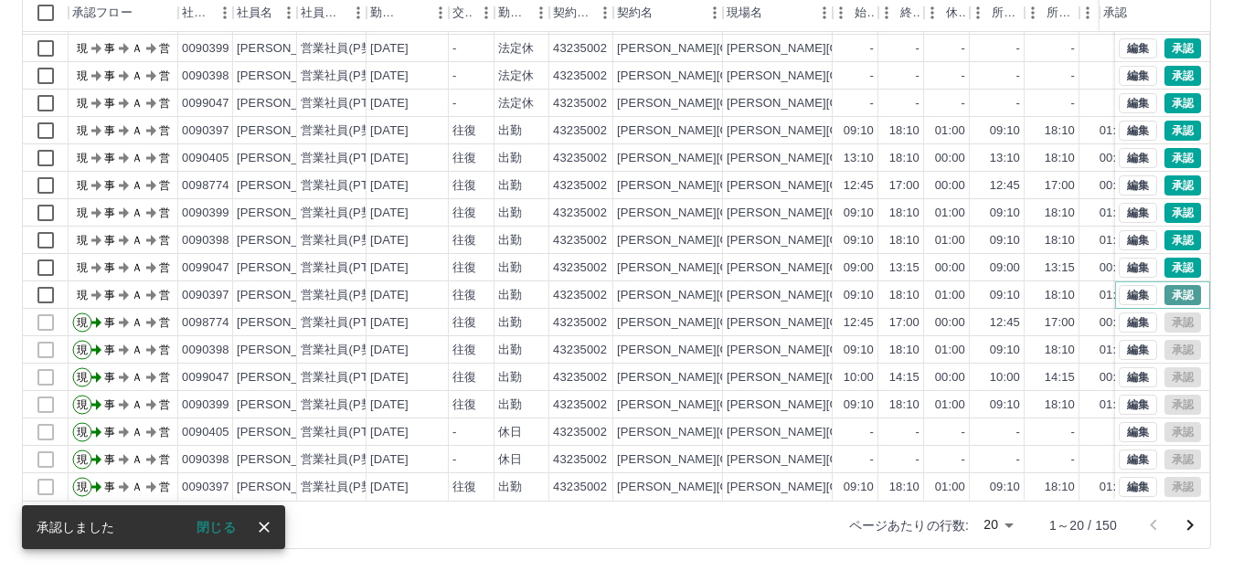
click at [1169, 285] on button "承認" at bounding box center [1183, 295] width 37 height 20
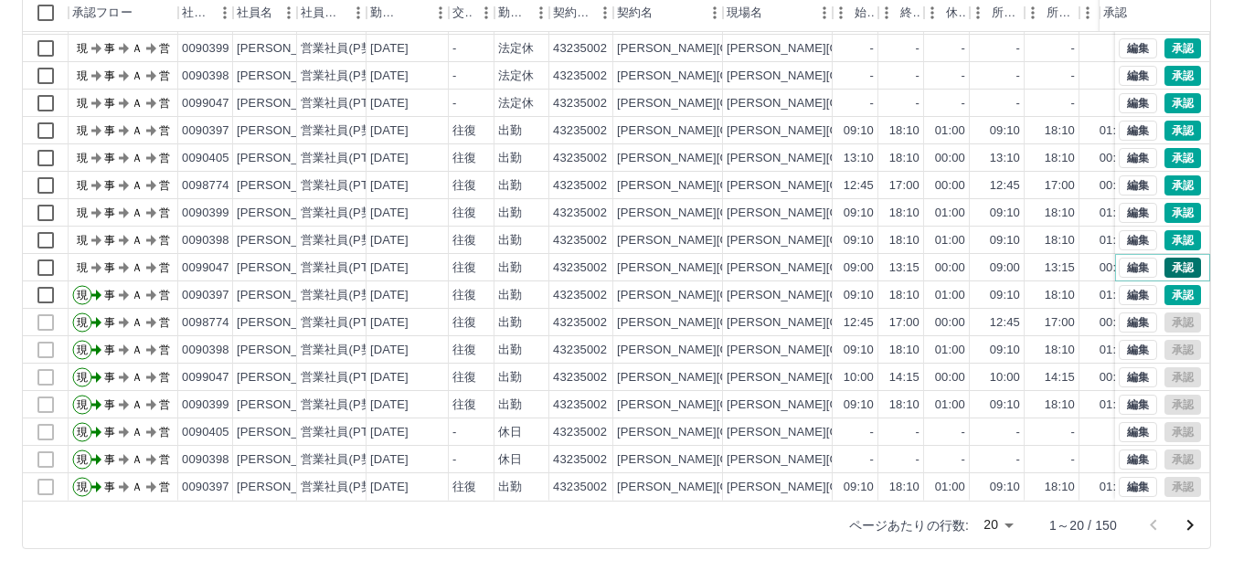
click at [1165, 258] on button "承認" at bounding box center [1183, 268] width 37 height 20
click at [1166, 230] on button "承認" at bounding box center [1183, 240] width 37 height 20
click at [1165, 203] on button "承認" at bounding box center [1183, 213] width 37 height 20
click at [1165, 176] on button "承認" at bounding box center [1183, 186] width 37 height 20
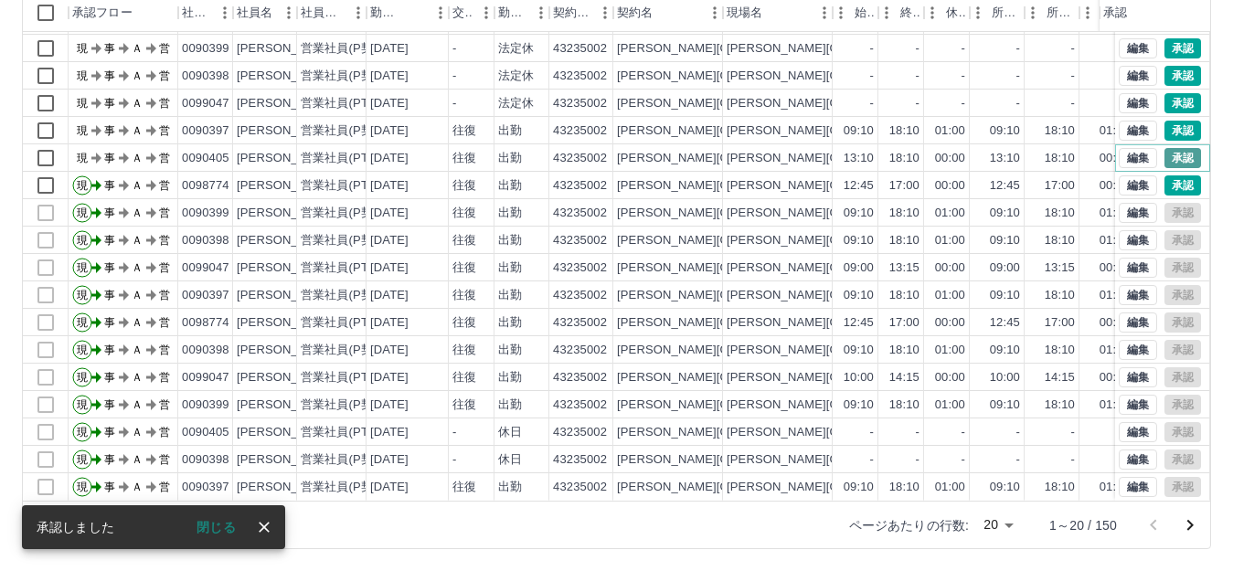
click at [1165, 148] on button "承認" at bounding box center [1183, 158] width 37 height 20
click at [1165, 121] on button "承認" at bounding box center [1183, 131] width 37 height 20
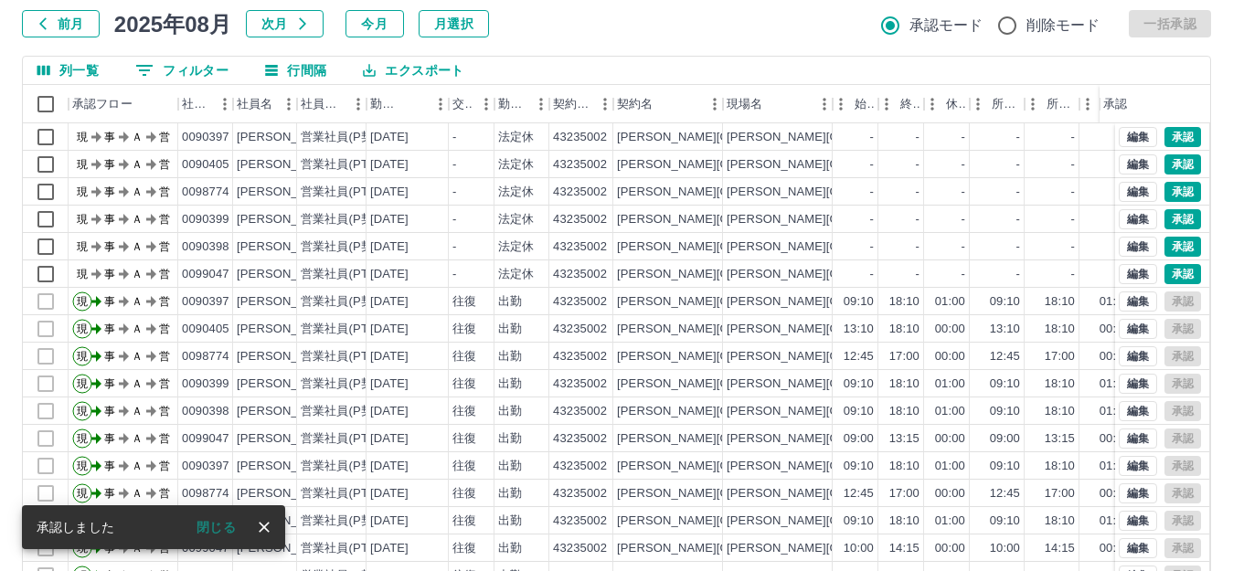
scroll to position [18, 0]
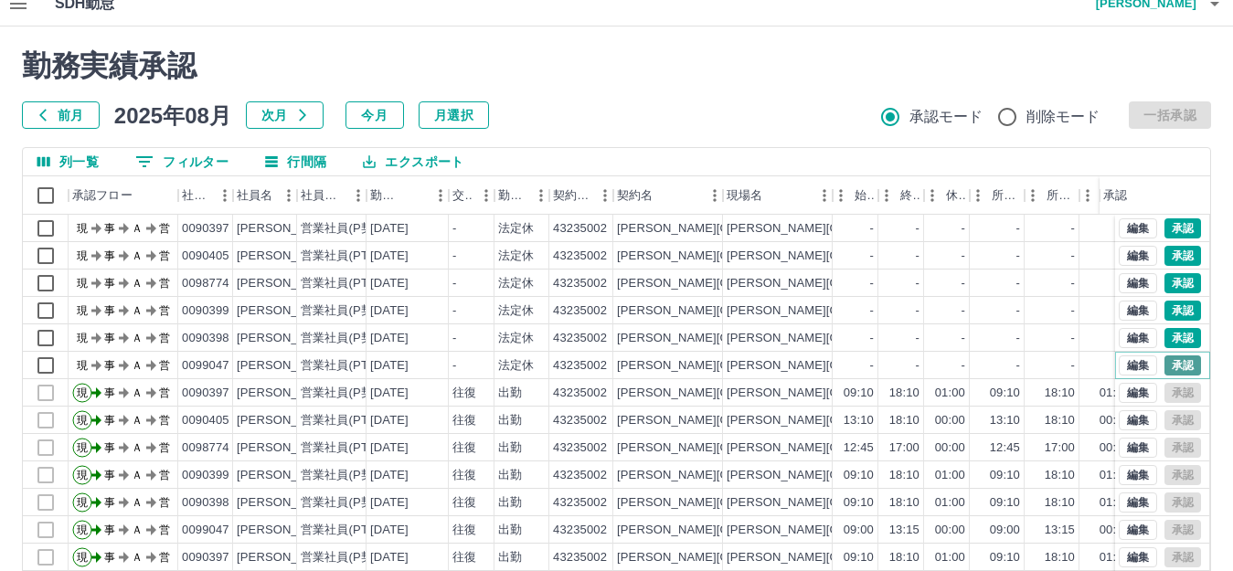
click at [1165, 365] on button "承認" at bounding box center [1183, 366] width 37 height 20
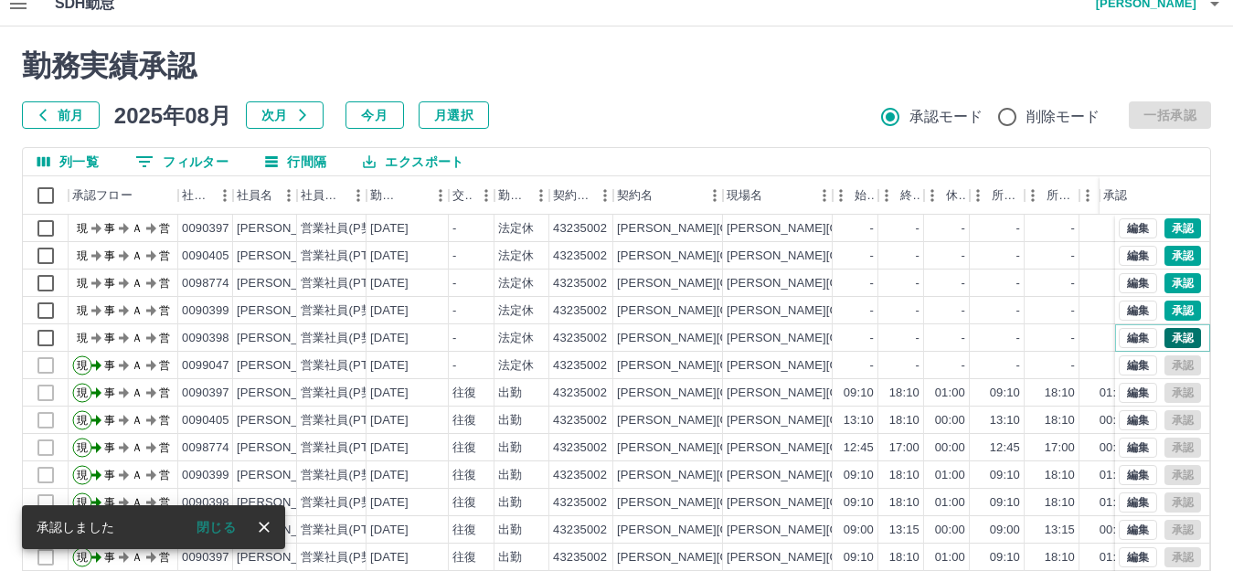
click at [1165, 343] on button "承認" at bounding box center [1183, 338] width 37 height 20
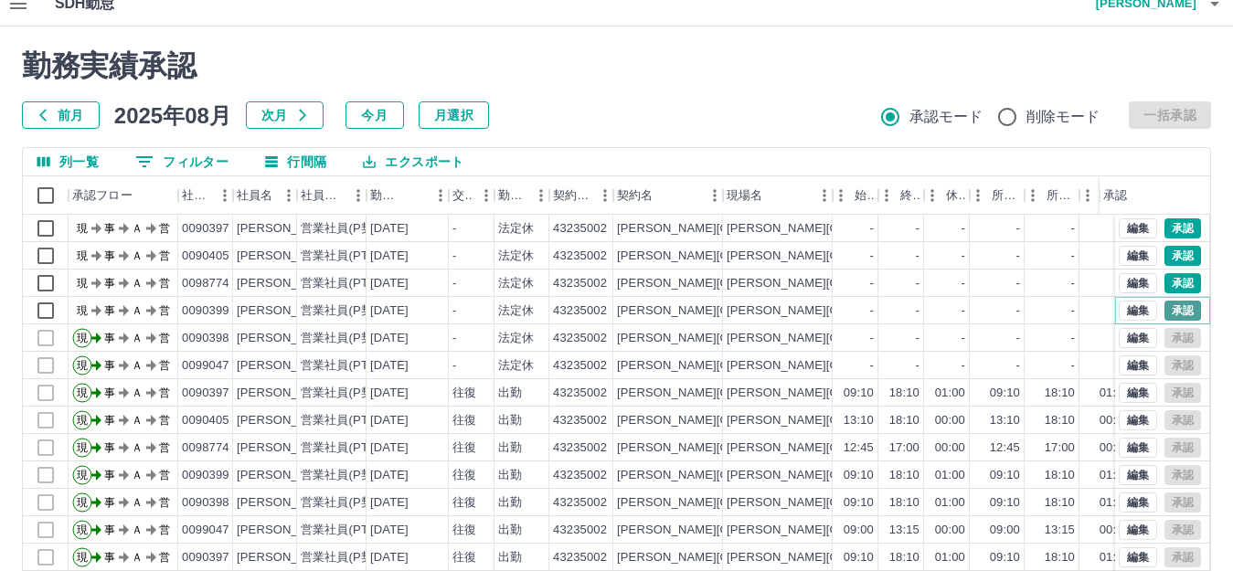
click at [1168, 314] on button "承認" at bounding box center [1183, 311] width 37 height 20
click at [1171, 286] on button "承認" at bounding box center [1183, 283] width 37 height 20
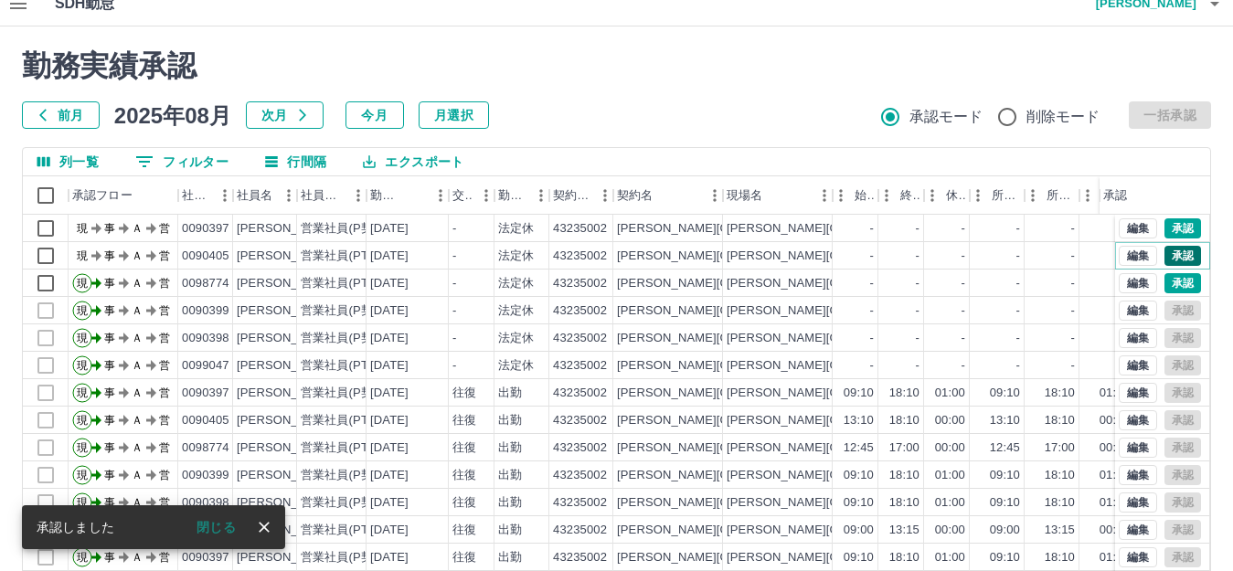
click at [1165, 260] on button "承認" at bounding box center [1183, 256] width 37 height 20
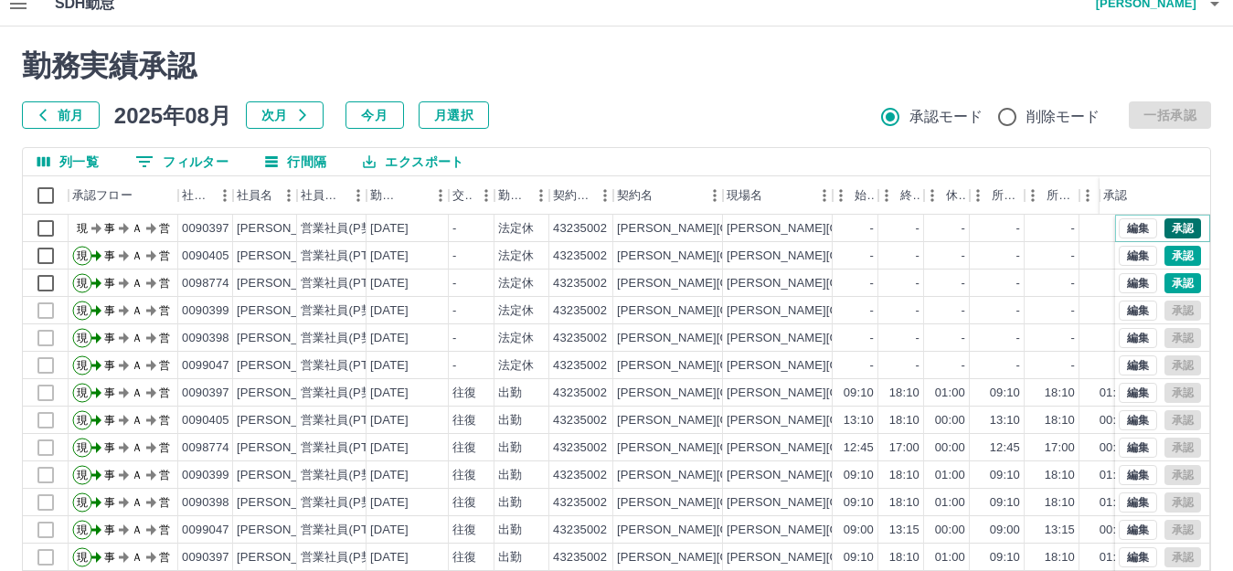
click at [1165, 229] on button "承認" at bounding box center [1183, 228] width 37 height 20
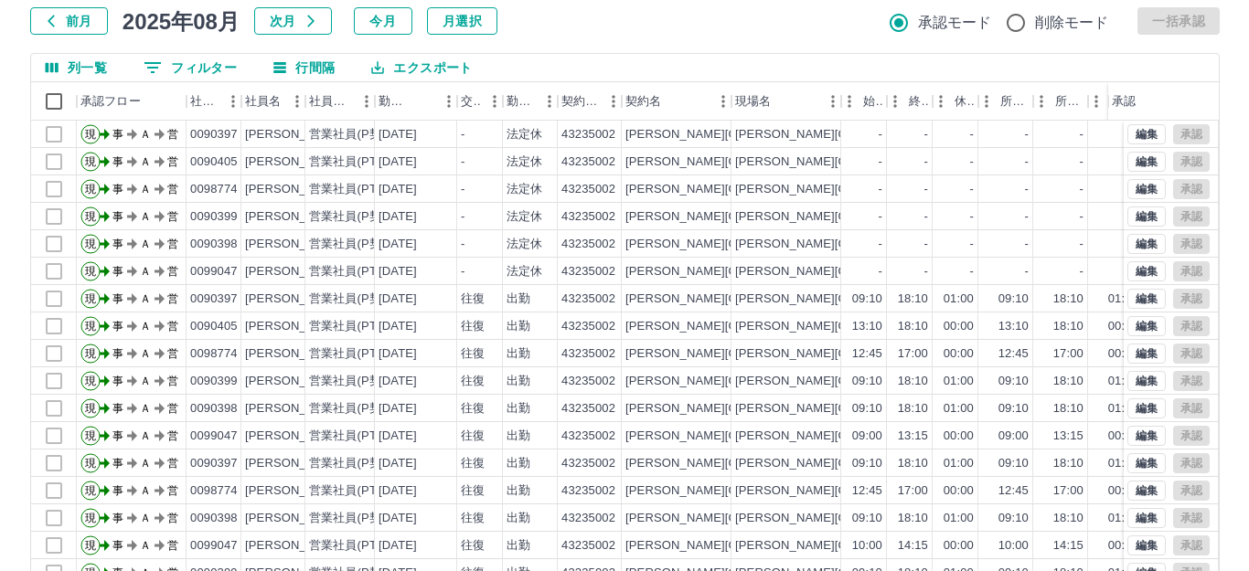
scroll to position [0, 0]
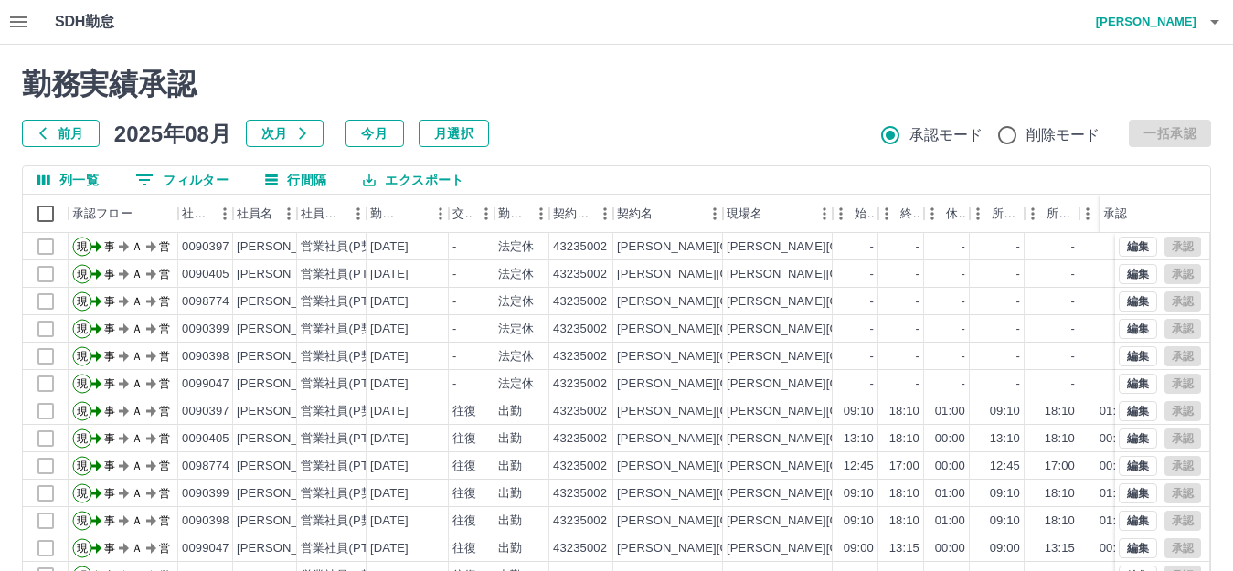
click at [1208, 27] on icon "button" at bounding box center [1215, 22] width 22 height 22
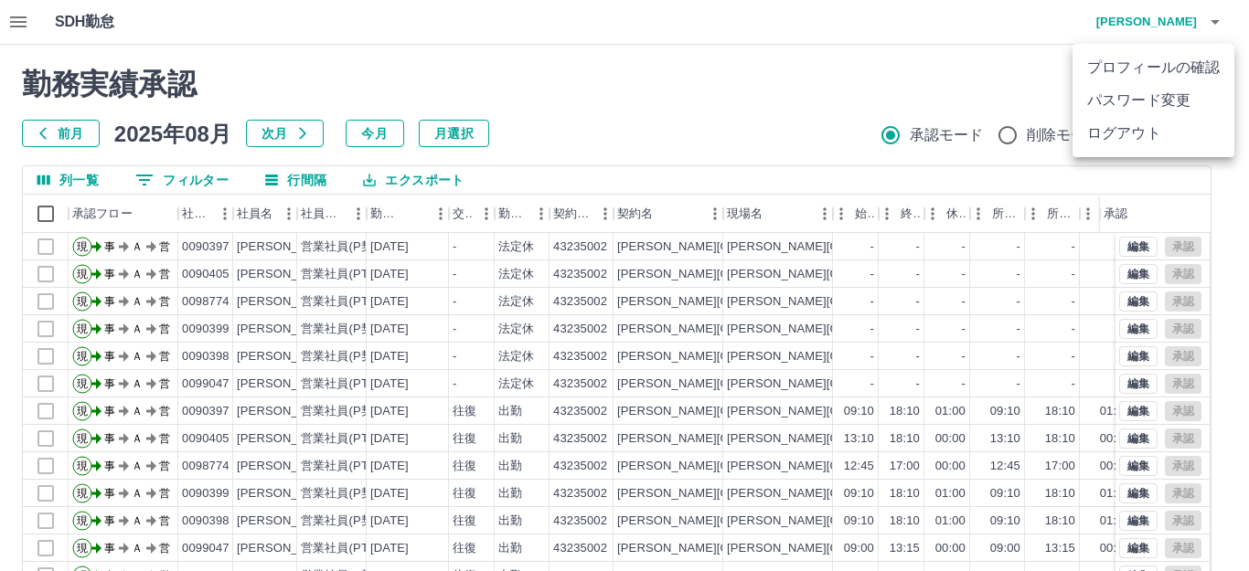
click at [1176, 131] on li "ログアウト" at bounding box center [1153, 133] width 162 height 33
